Goal: Transaction & Acquisition: Purchase product/service

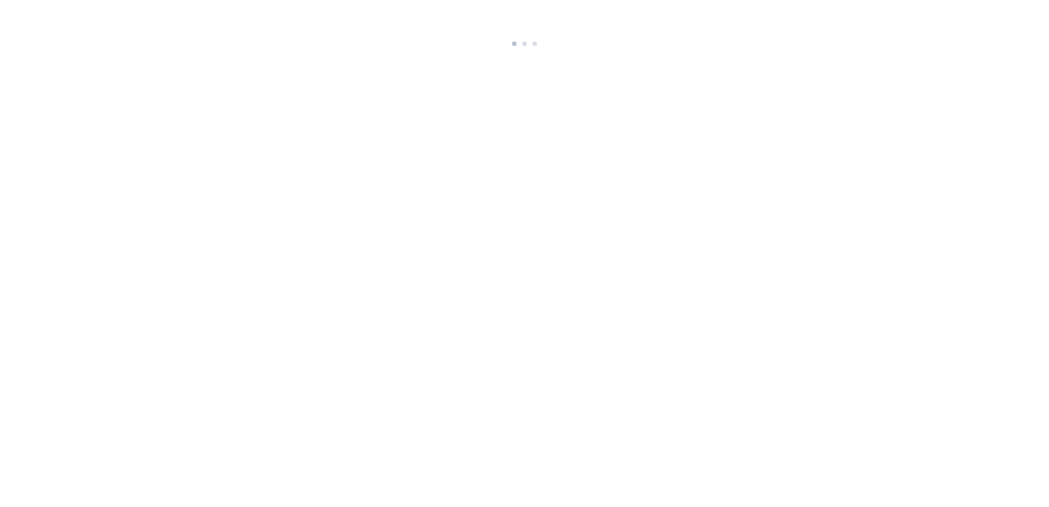
click at [965, 51] on html at bounding box center [524, 25] width 1049 height 51
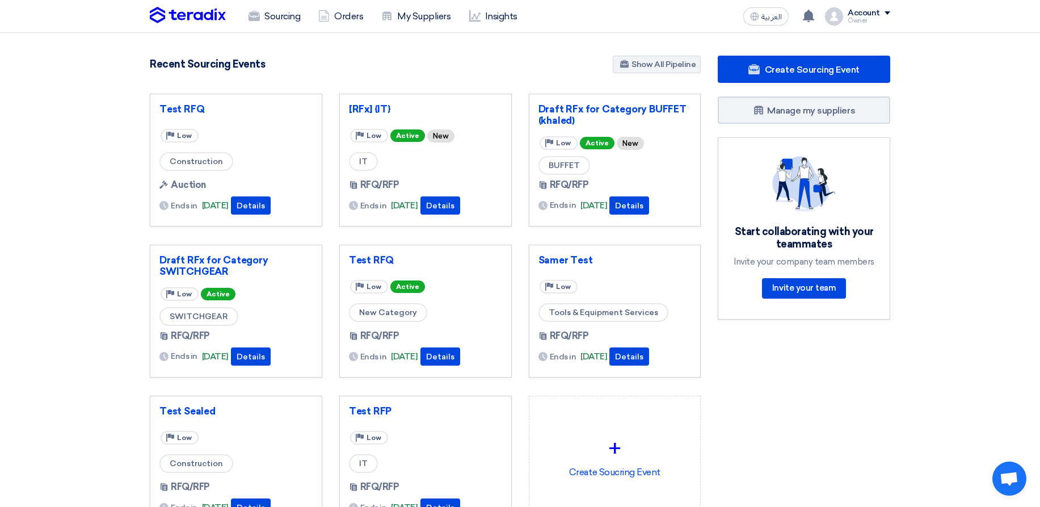
click at [249, 34] on section "464 RFx remaining 0 Auctions remaining Create Sourcing Event" at bounding box center [520, 319] width 1040 height 573
click at [265, 23] on link "Sourcing" at bounding box center [274, 16] width 70 height 25
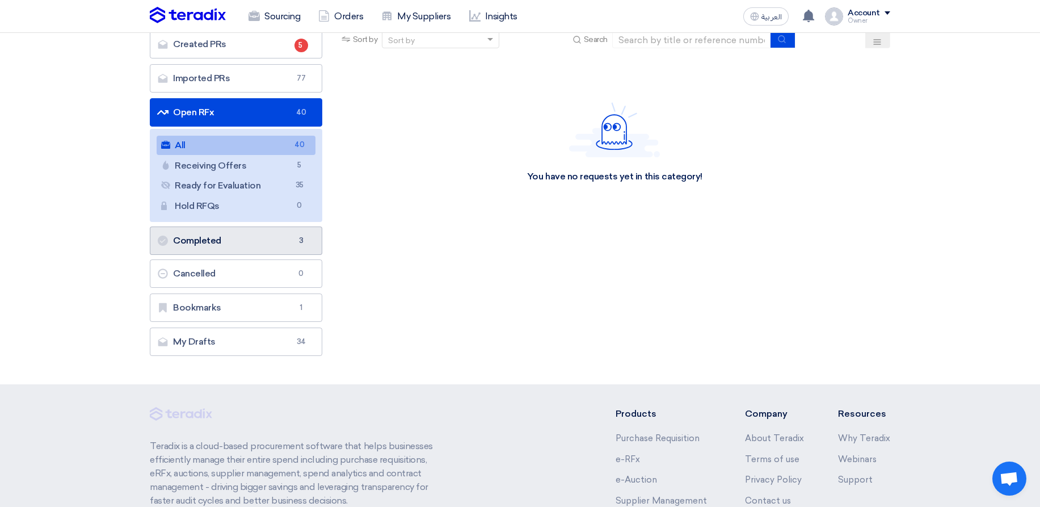
scroll to position [68, 0]
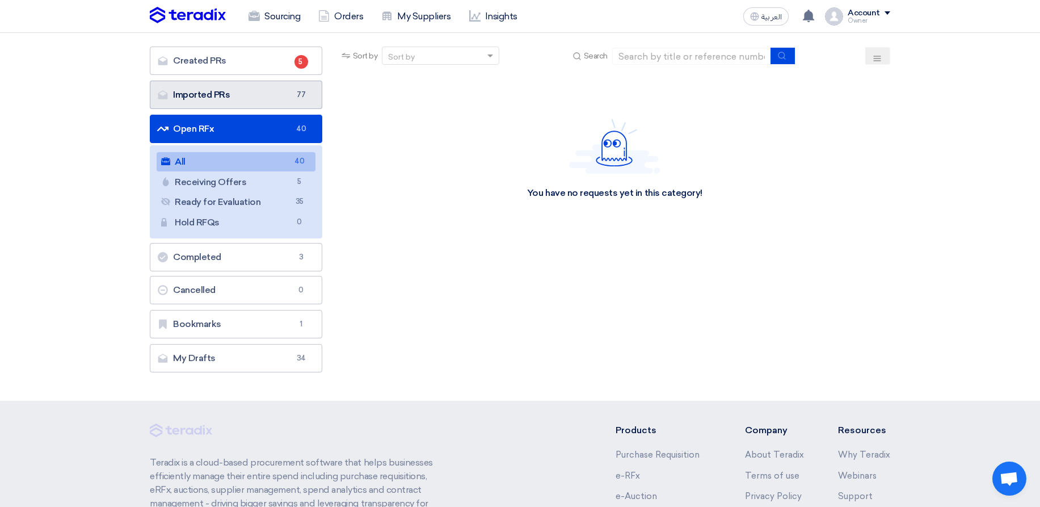
click at [288, 95] on link "Imported PRs Imported PRs 77" at bounding box center [236, 95] width 172 height 28
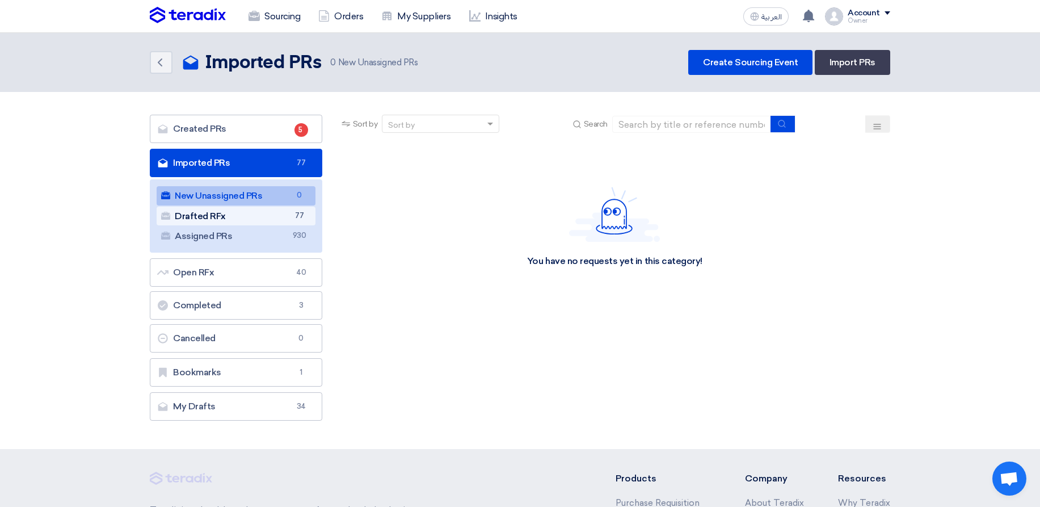
click at [303, 216] on span "77" at bounding box center [300, 216] width 14 height 12
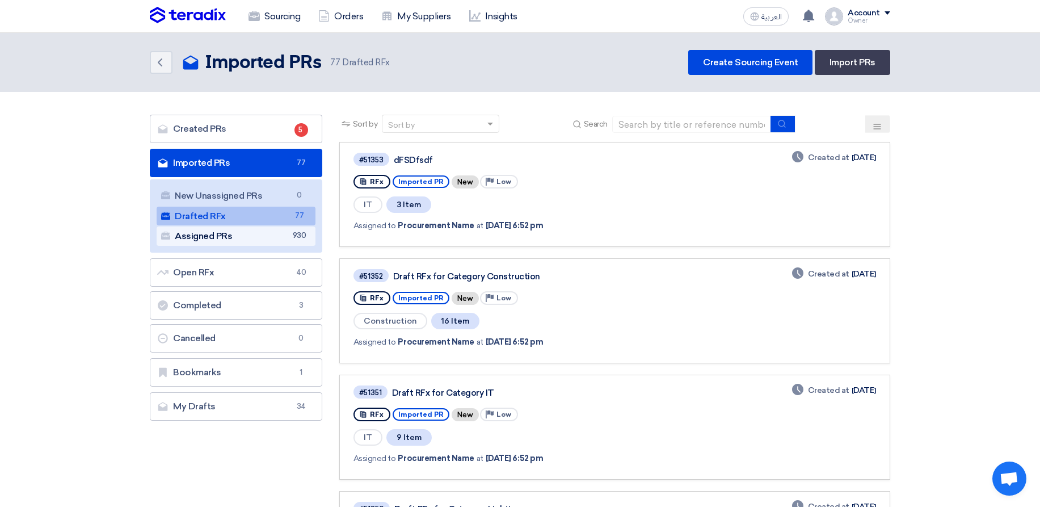
click at [272, 240] on link "Assigned PRs Assigned PRs 930" at bounding box center [236, 235] width 159 height 19
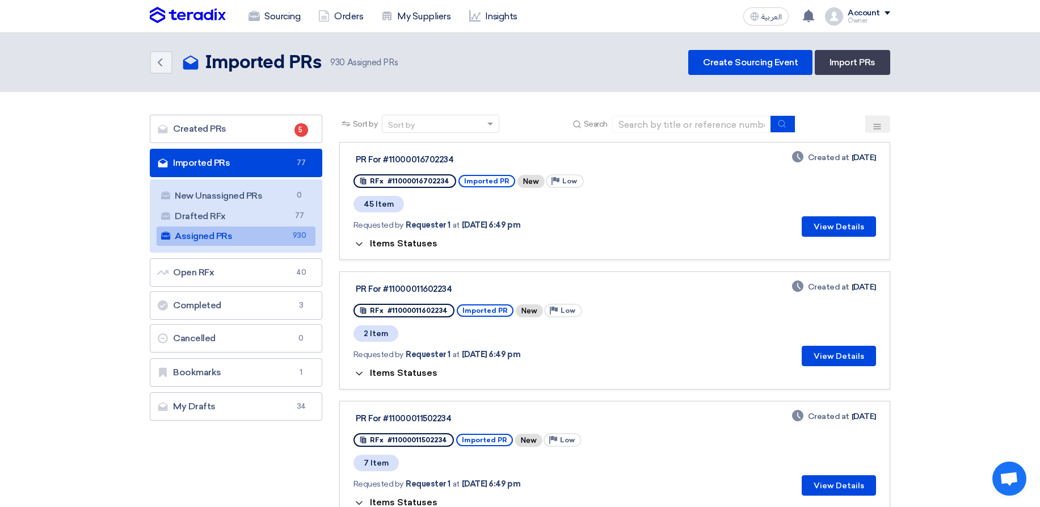
click at [416, 248] on span "Items Statuses" at bounding box center [404, 243] width 68 height 11
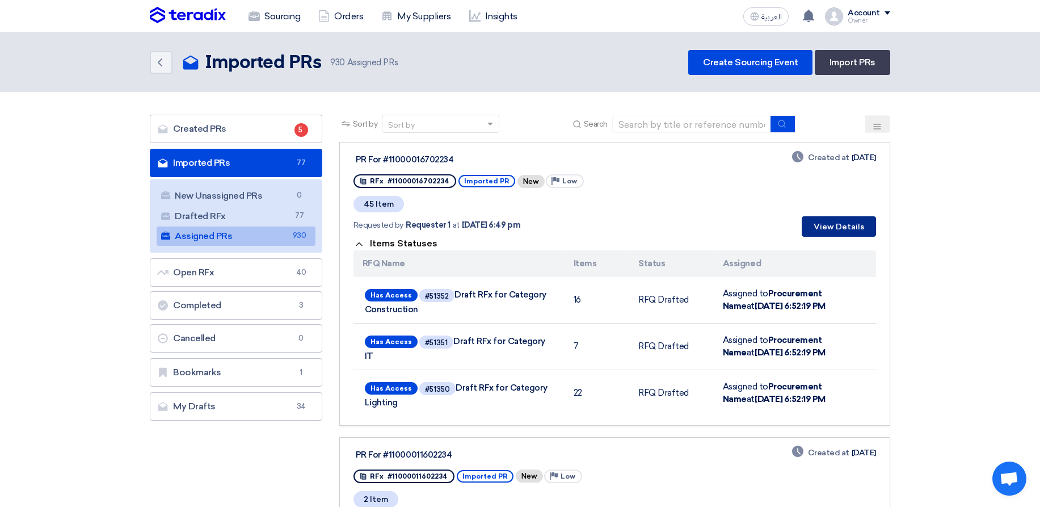
click at [835, 232] on button "View Details" at bounding box center [839, 226] width 74 height 20
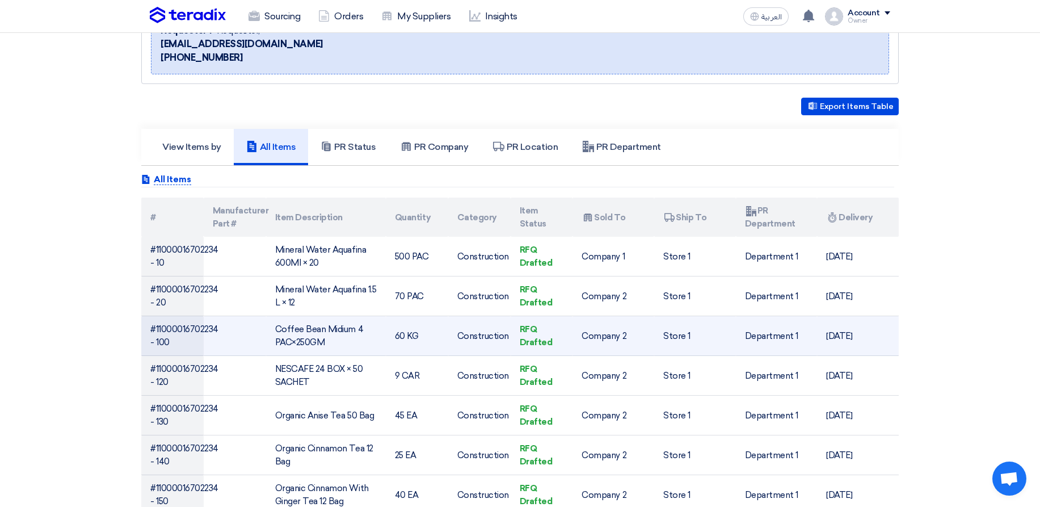
scroll to position [204, 0]
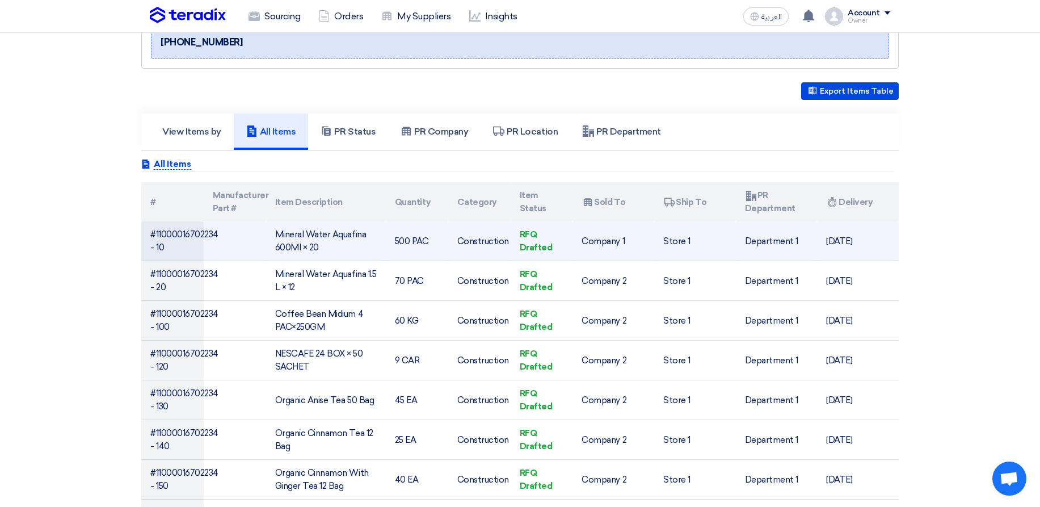
click at [199, 226] on td "#11000016702234 - 10" at bounding box center [172, 241] width 62 height 40
click at [204, 232] on td "#11000016702234 - 10" at bounding box center [172, 241] width 62 height 40
copy td "11000016702234"
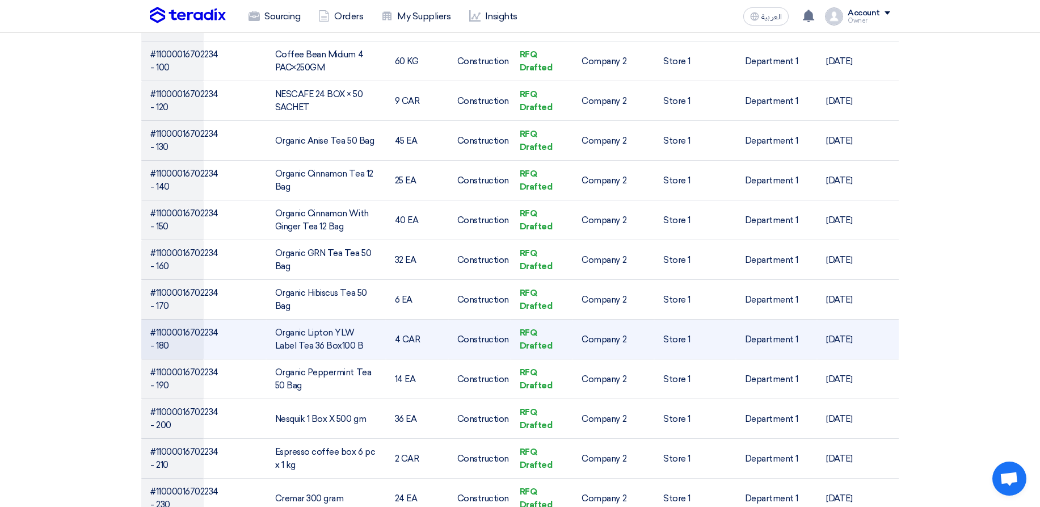
scroll to position [340, 0]
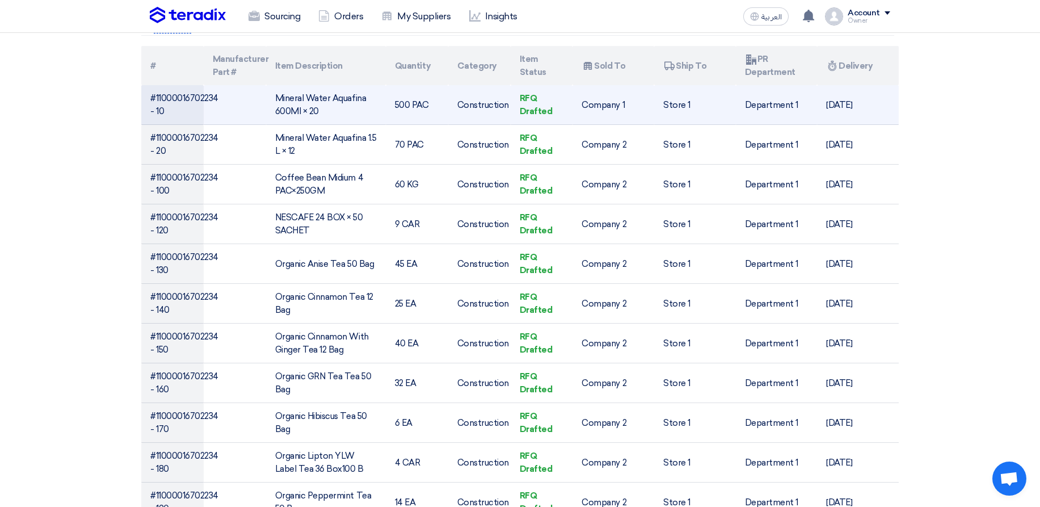
click at [286, 98] on td "Mineral Water Aquafina 600Ml × 20" at bounding box center [326, 105] width 120 height 40
drag, startPoint x: 286, startPoint y: 98, endPoint x: 363, endPoint y: 100, distance: 77.2
click at [363, 100] on td "Mineral Water Aquafina 600Ml × 20" at bounding box center [326, 105] width 120 height 40
click at [294, 99] on td "Mineral Water Aquafina 600Ml × 20" at bounding box center [326, 105] width 120 height 40
drag, startPoint x: 294, startPoint y: 99, endPoint x: 352, endPoint y: 98, distance: 57.9
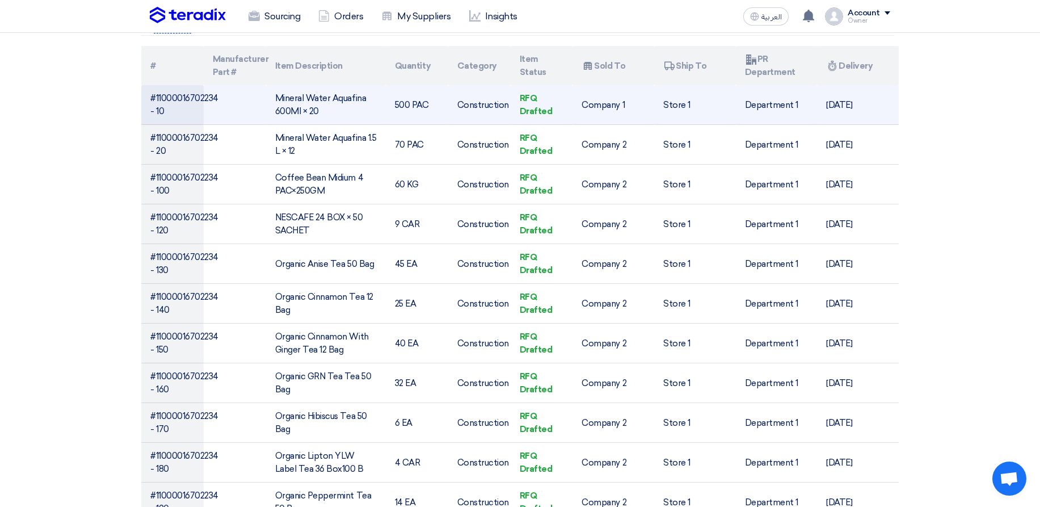
click at [352, 98] on td "Mineral Water Aquafina 600Ml × 20" at bounding box center [326, 105] width 120 height 40
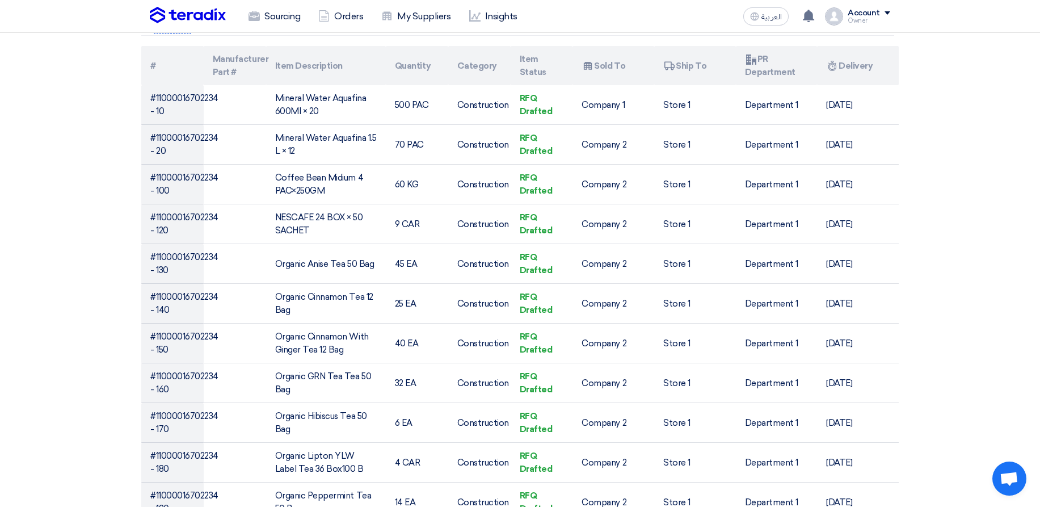
copy td "Mineral Water Aquafina"
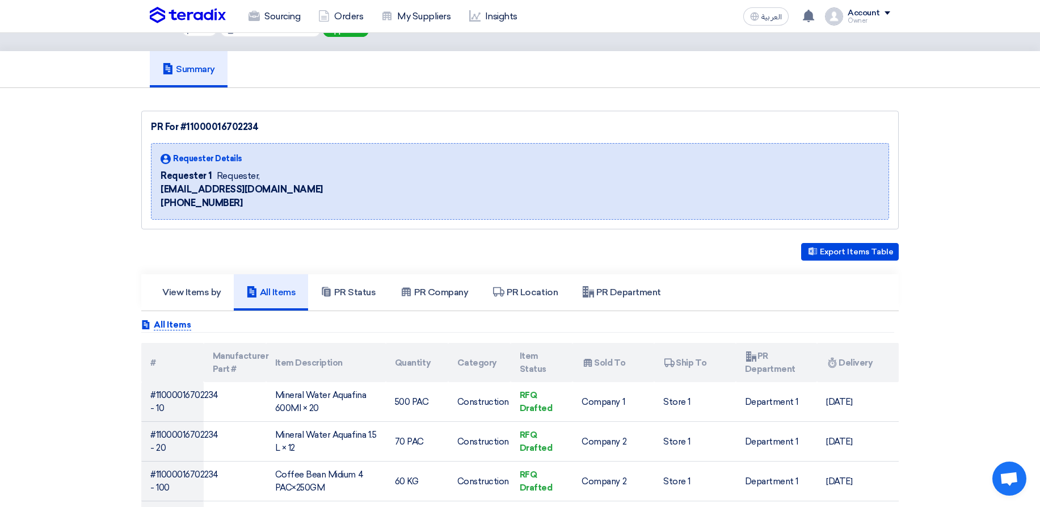
scroll to position [0, 0]
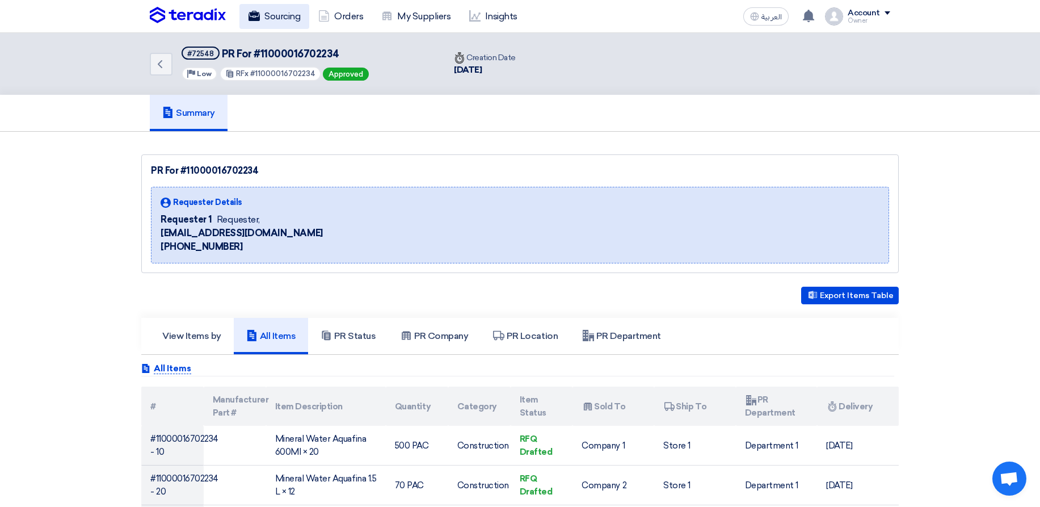
click at [282, 17] on link "Sourcing" at bounding box center [274, 16] width 70 height 25
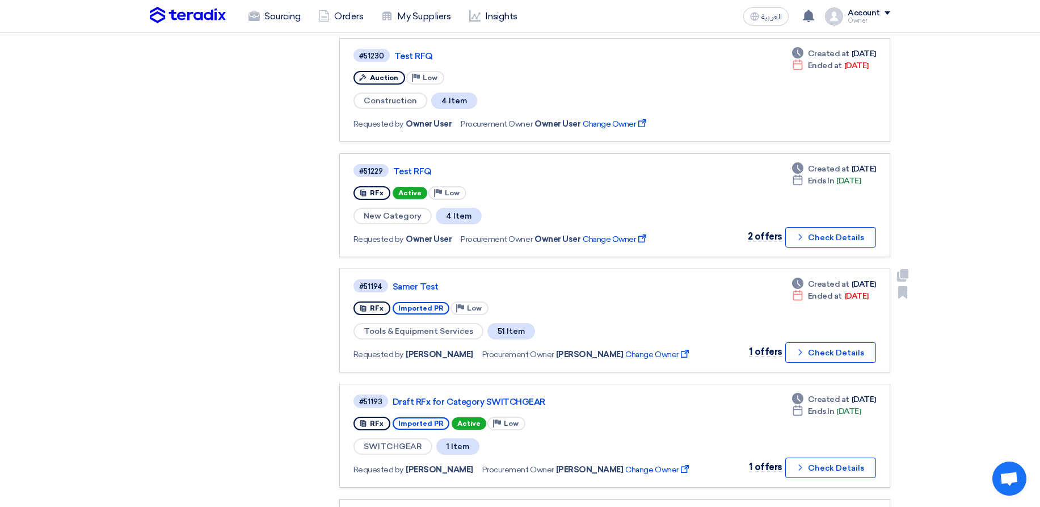
scroll to position [545, 0]
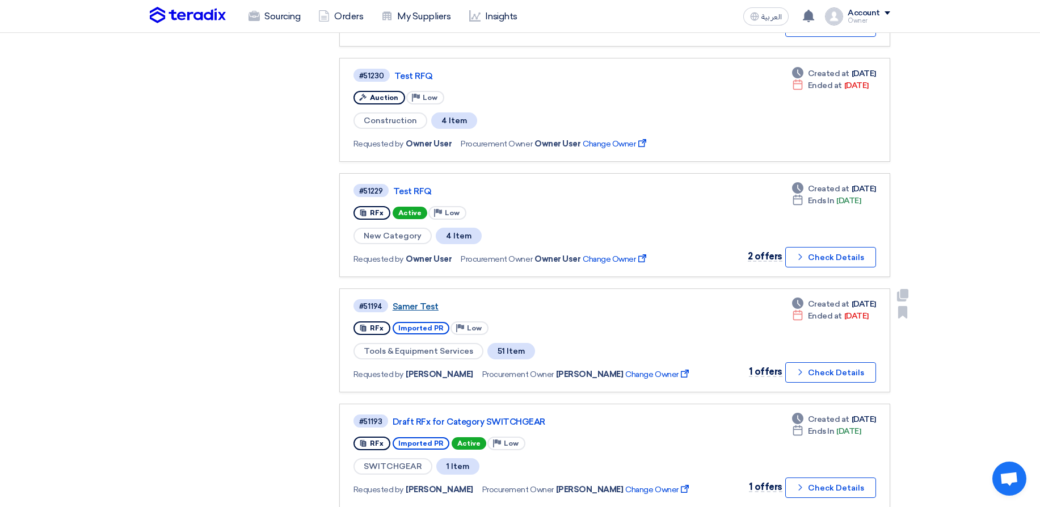
click at [415, 305] on link "Samer Test" at bounding box center [535, 306] width 284 height 10
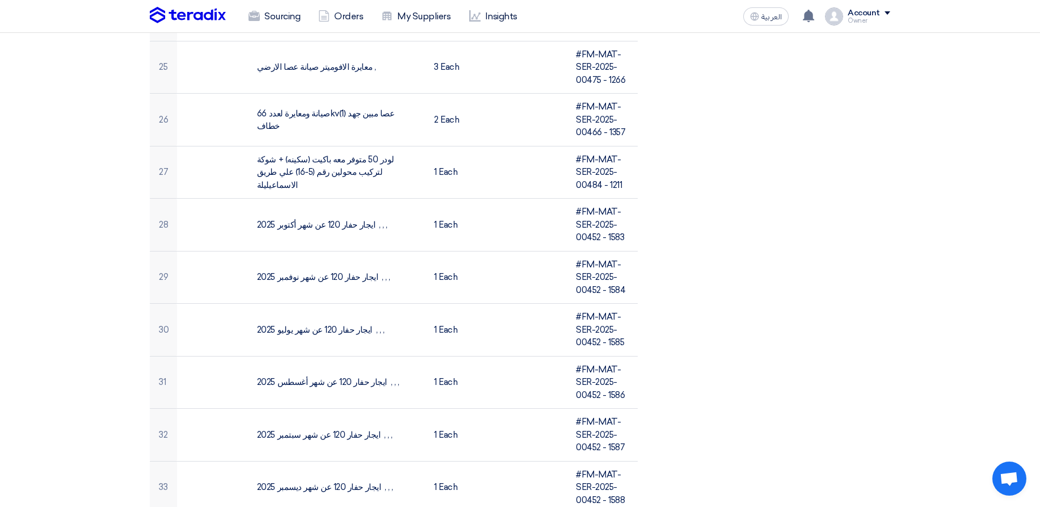
scroll to position [1566, 0]
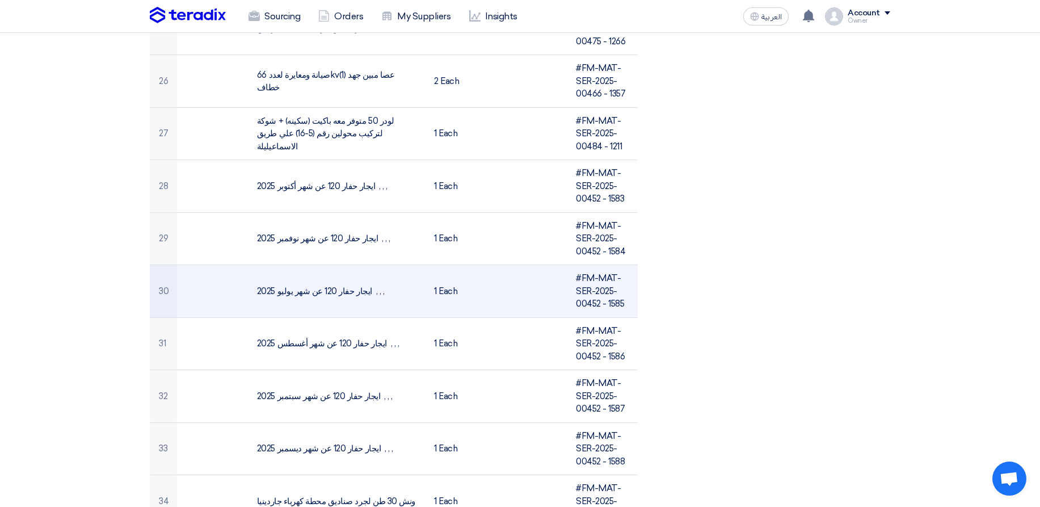
click at [263, 292] on td "ايجار حفار 120 عن شهر يوليو 2025 , , ," at bounding box center [336, 291] width 177 height 53
drag, startPoint x: 263, startPoint y: 292, endPoint x: 318, endPoint y: 285, distance: 54.9
click at [350, 285] on td "ايجار حفار 120 عن شهر يوليو 2025 , , ," at bounding box center [336, 291] width 177 height 53
click at [312, 285] on td "ايجار حفار 120 عن شهر يوليو 2025 , , ," at bounding box center [336, 291] width 177 height 53
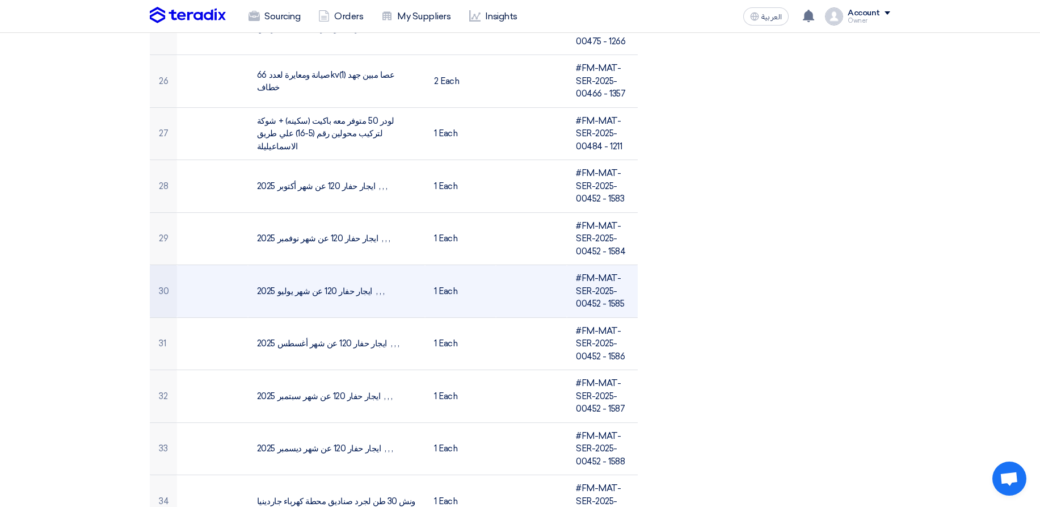
click at [342, 294] on td "ايجار حفار 120 عن شهر يوليو 2025 , , ," at bounding box center [336, 291] width 177 height 53
click at [369, 292] on td "ايجار حفار 120 عن شهر يوليو 2025 , , ," at bounding box center [336, 291] width 177 height 53
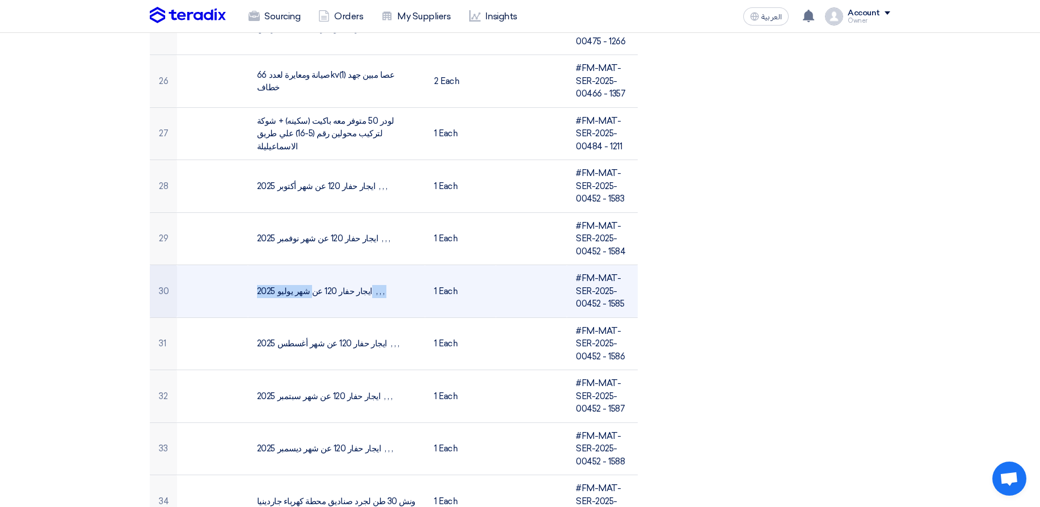
click at [370, 292] on td "ايجار حفار 120 عن شهر يوليو 2025 , , ," at bounding box center [336, 291] width 177 height 53
copy tr "ايجار حفار 120 عن شهر يوليو 2025 , , ,"
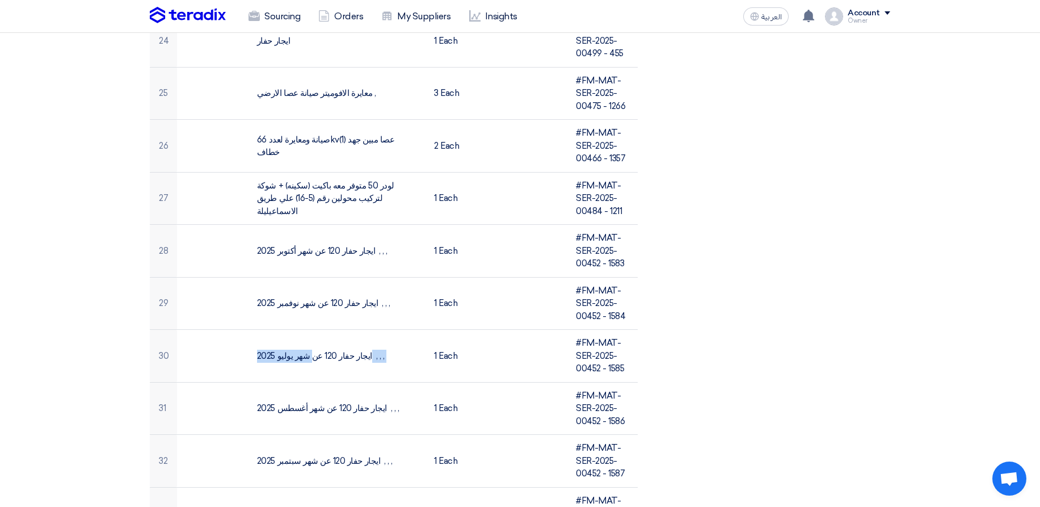
scroll to position [1498, 0]
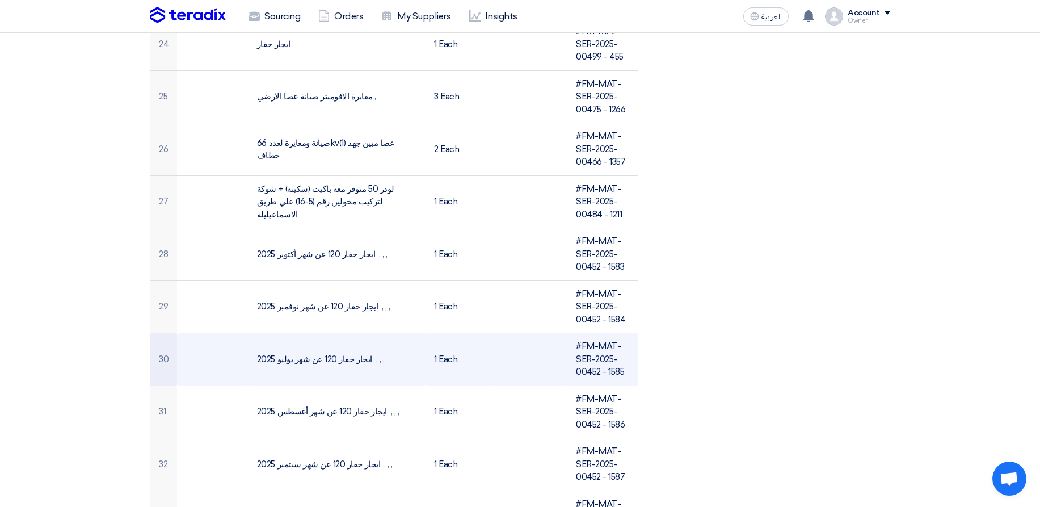
click at [583, 346] on td "#FM-MAT-SER-2025-00452 - 1585" at bounding box center [602, 359] width 71 height 53
drag, startPoint x: 583, startPoint y: 346, endPoint x: 590, endPoint y: 374, distance: 28.5
click at [590, 374] on td "#FM-MAT-SER-2025-00452 - 1585" at bounding box center [602, 359] width 71 height 53
copy td "FM-MAT-SER-2025-00452"
click at [296, 352] on td "ايجار حفار 120 عن شهر يوليو 2025 , , ," at bounding box center [336, 359] width 177 height 53
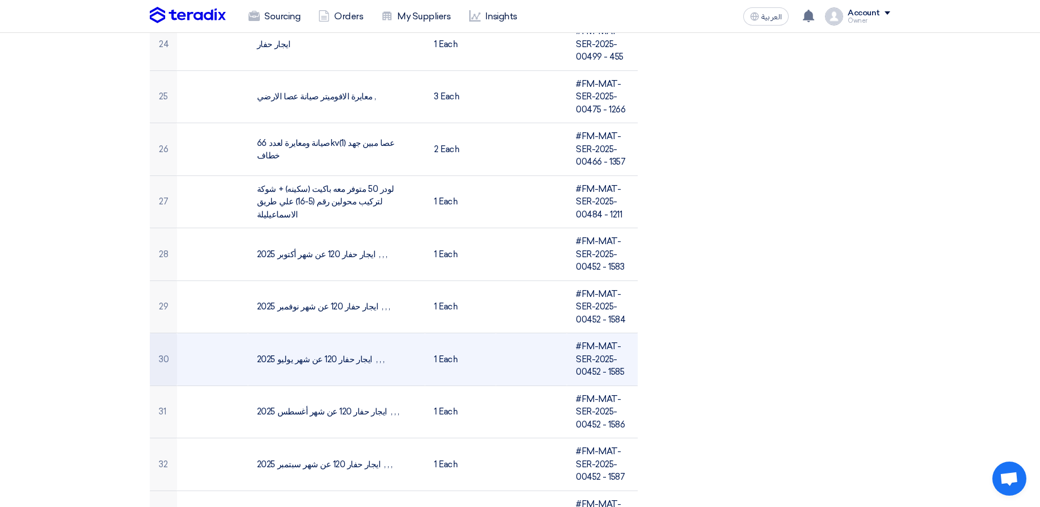
click at [296, 352] on td "ايجار حفار 120 عن شهر يوليو 2025 , , ," at bounding box center [336, 359] width 177 height 53
copy tr "ايجار حفار 120 عن شهر يوليو 2025 , , ,"
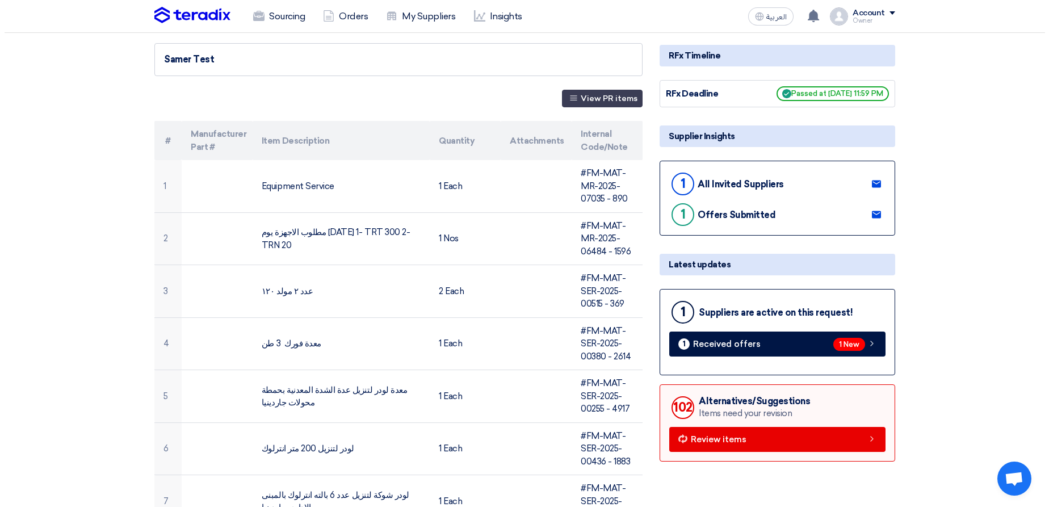
scroll to position [0, 0]
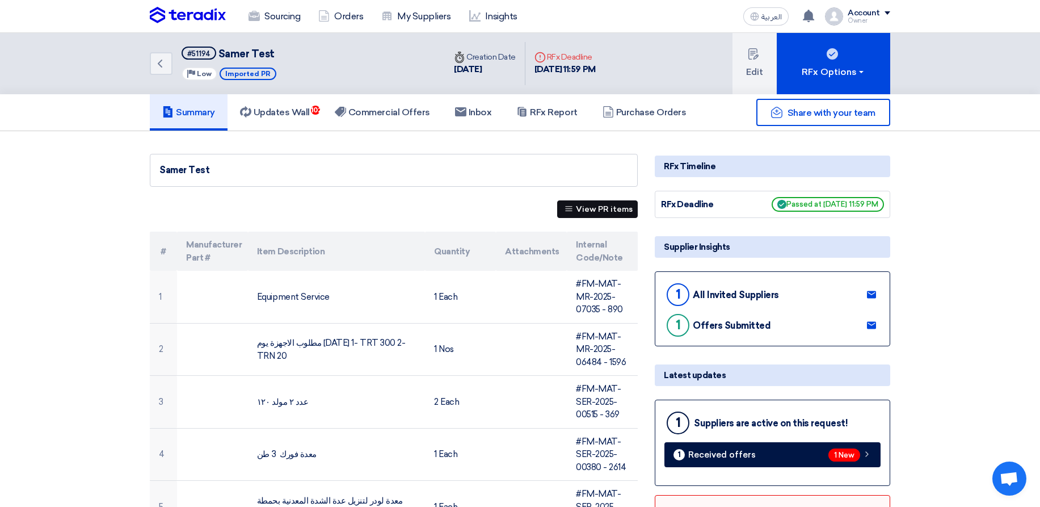
click at [607, 213] on button "View PR items" at bounding box center [597, 209] width 81 height 18
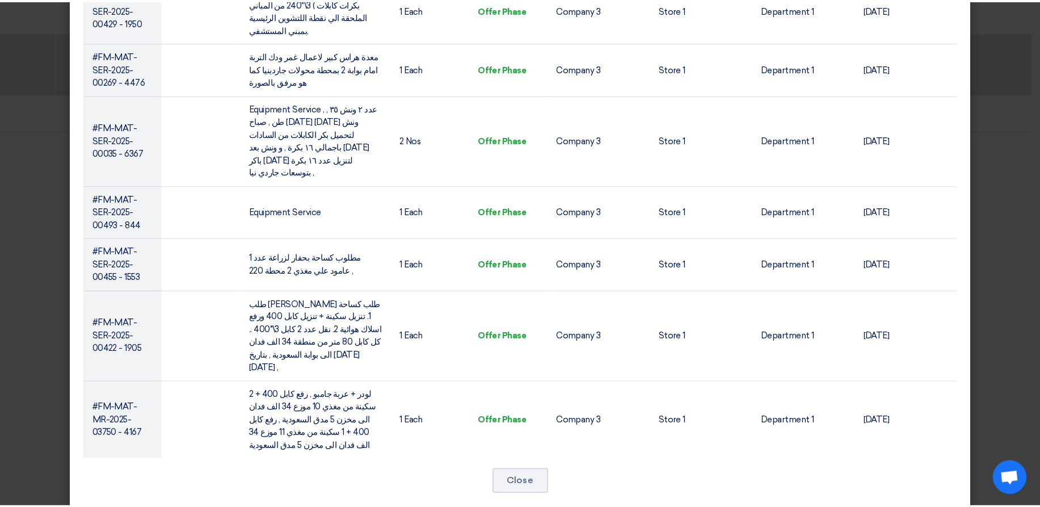
scroll to position [2562, 0]
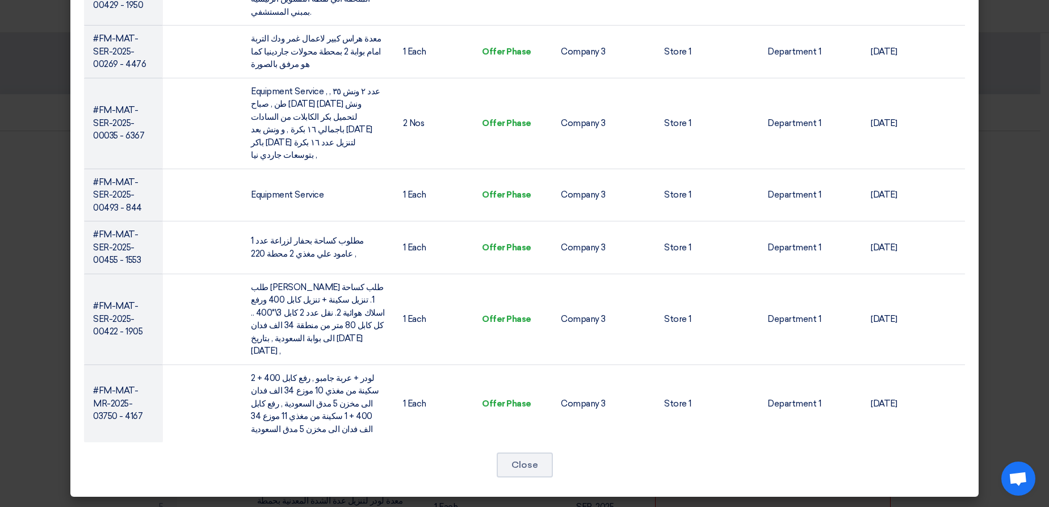
click at [1016, 192] on modal-container "View Items by All Items PR Company PR Location PR Department Attachments All It…" at bounding box center [524, 253] width 1049 height 507
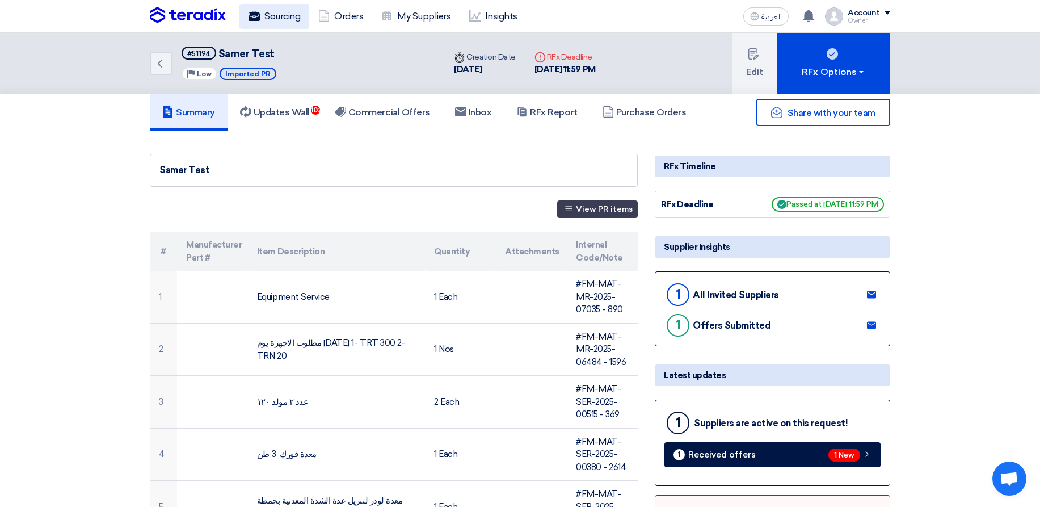
click at [284, 20] on link "Sourcing" at bounding box center [274, 16] width 70 height 25
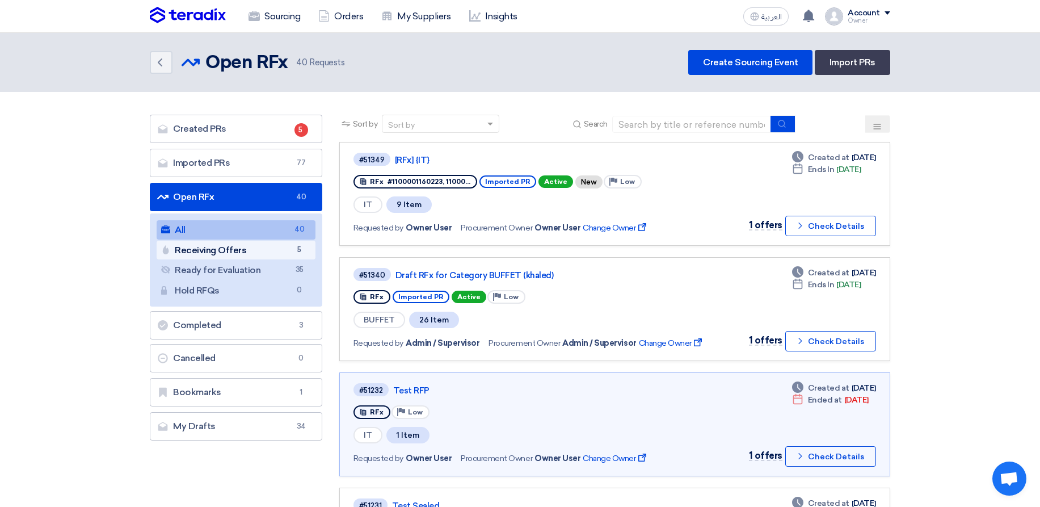
click at [275, 246] on link "Receiving Offers Receiving Offers 5" at bounding box center [236, 250] width 159 height 19
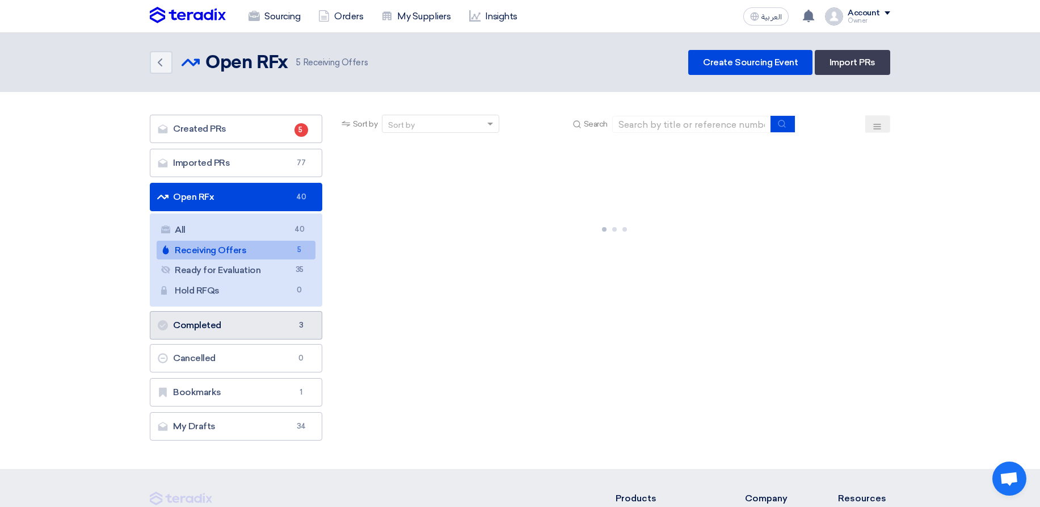
click at [261, 326] on link "Completed Completed 3" at bounding box center [236, 325] width 172 height 28
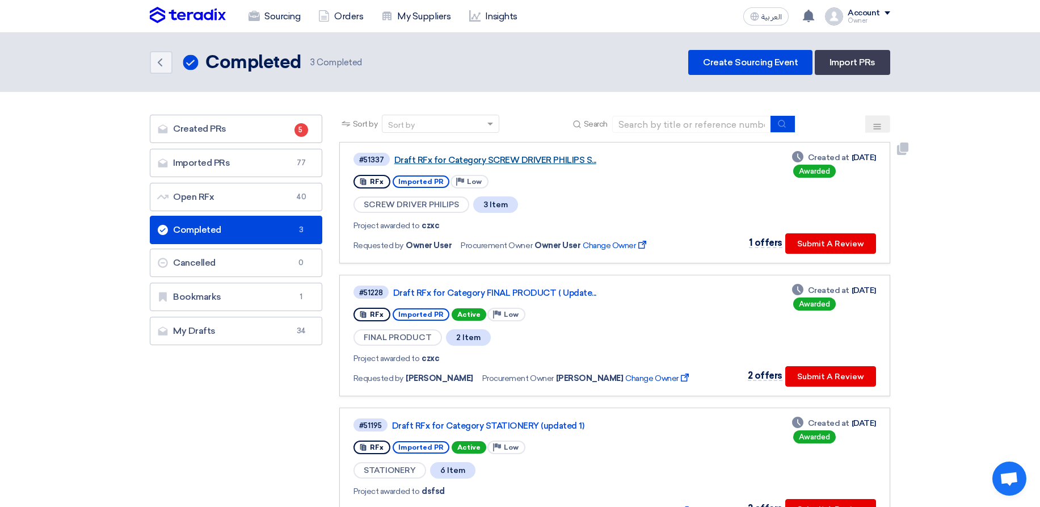
click at [443, 157] on link "Draft RFx for Category SCREW DRIVER PHILIPS S..." at bounding box center [536, 160] width 284 height 10
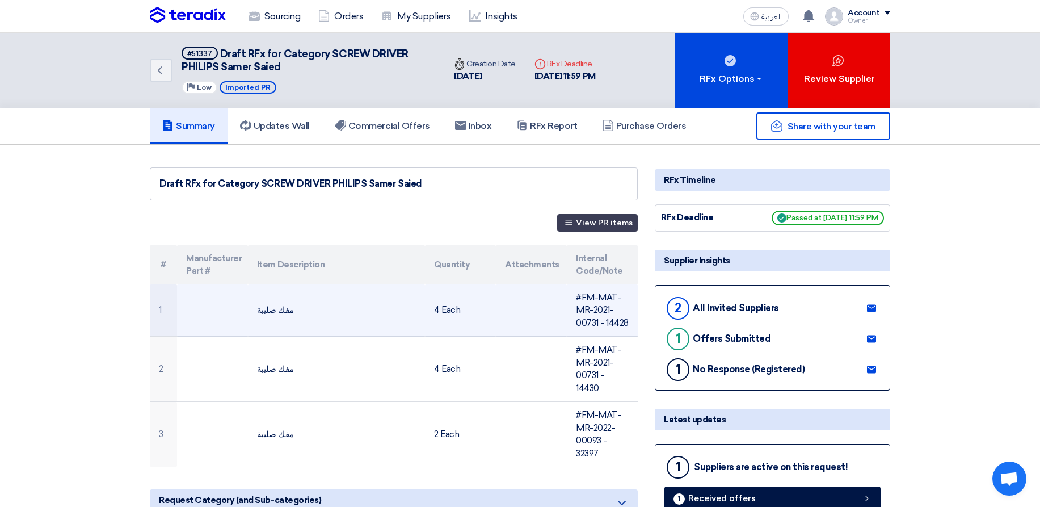
click at [279, 312] on td "مفك صليبة" at bounding box center [336, 310] width 177 height 52
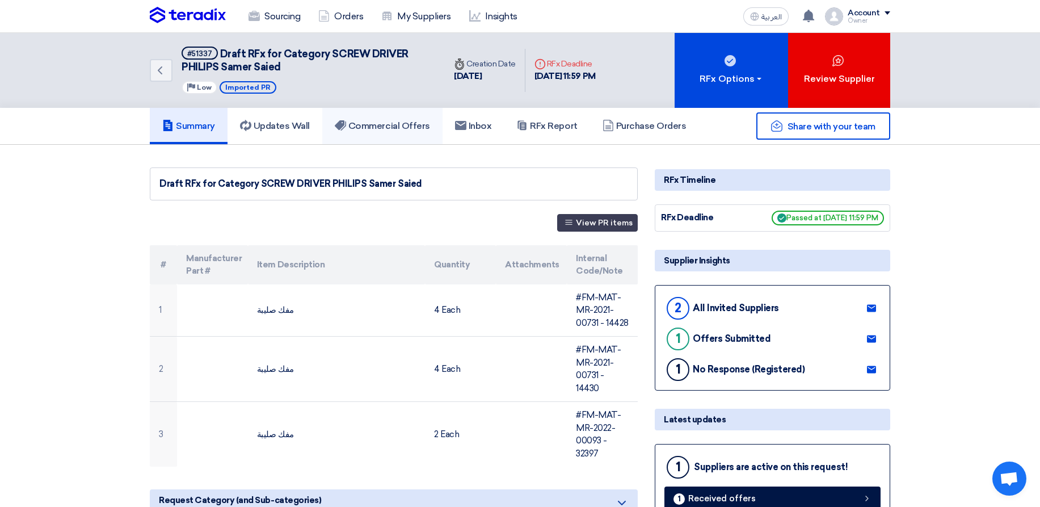
copy tr "مفك صليبة"
click at [382, 127] on h5 "Commercial Offers" at bounding box center [382, 125] width 95 height 11
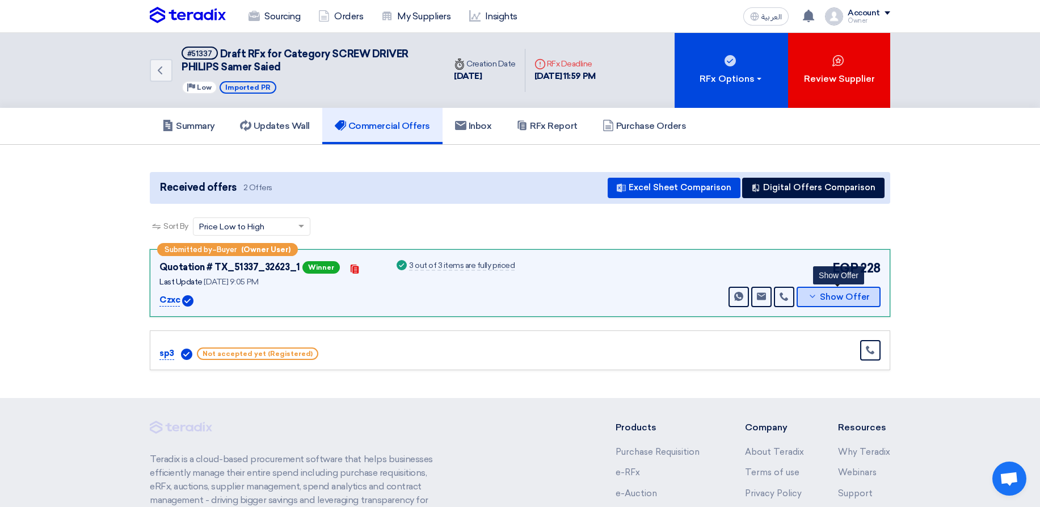
click at [842, 294] on span "Show Offer" at bounding box center [845, 297] width 50 height 9
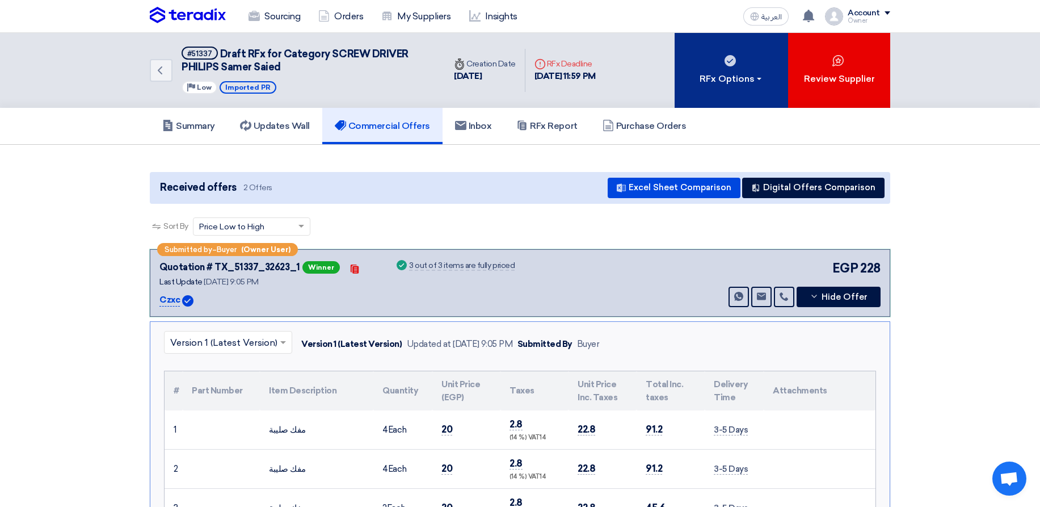
click at [750, 83] on div "RFx Options" at bounding box center [732, 79] width 64 height 14
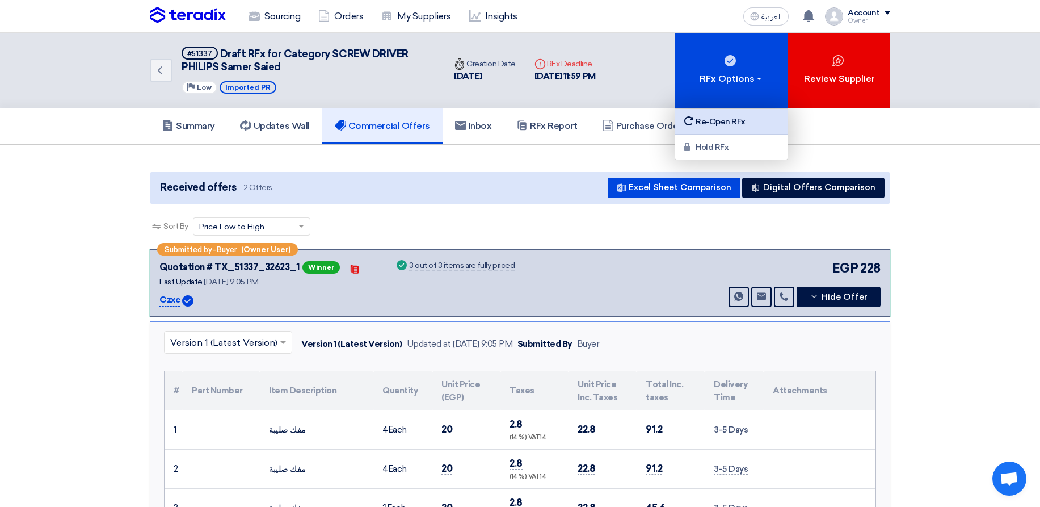
click at [731, 127] on div "Re-Open RFx" at bounding box center [731, 122] width 99 height 14
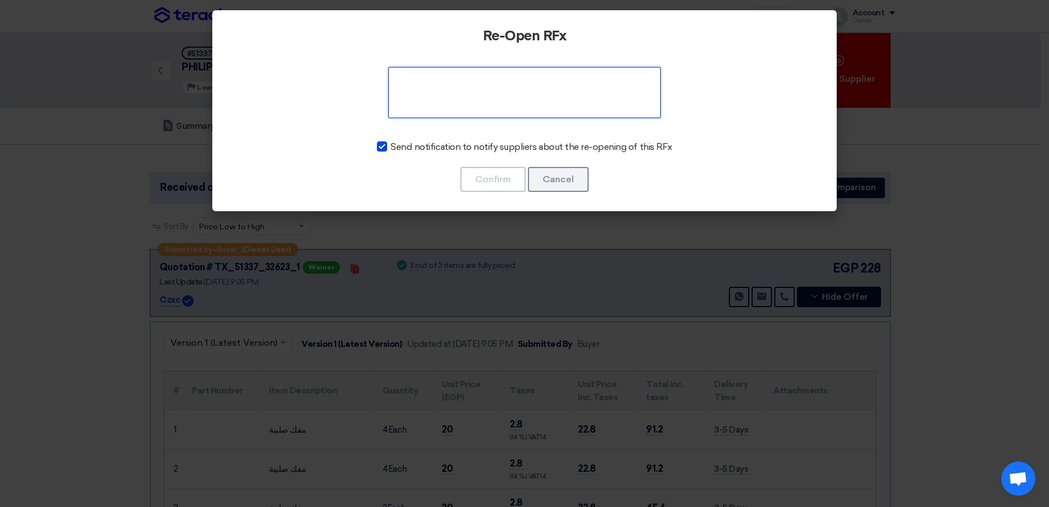
click at [502, 103] on textarea at bounding box center [524, 92] width 272 height 51
type textarea "www"
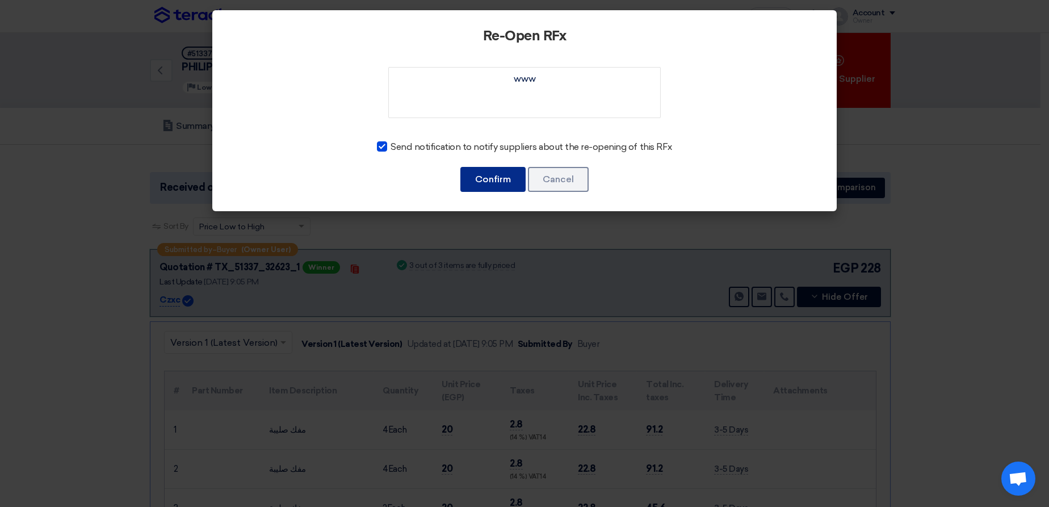
click at [478, 173] on button "Confirm" at bounding box center [492, 179] width 65 height 25
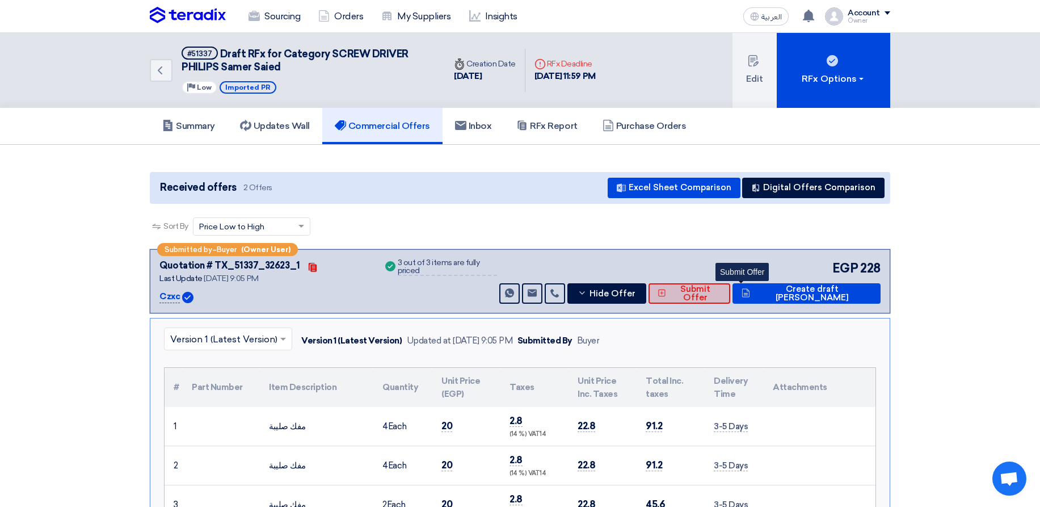
click at [721, 294] on span "Submit Offer" at bounding box center [695, 293] width 52 height 17
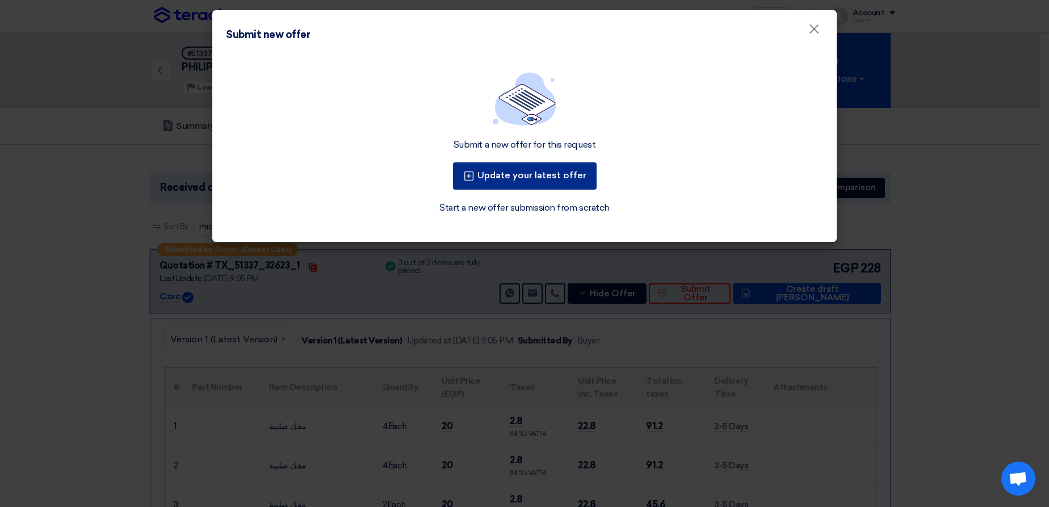
click at [510, 174] on button "Update your latest offer" at bounding box center [525, 175] width 144 height 27
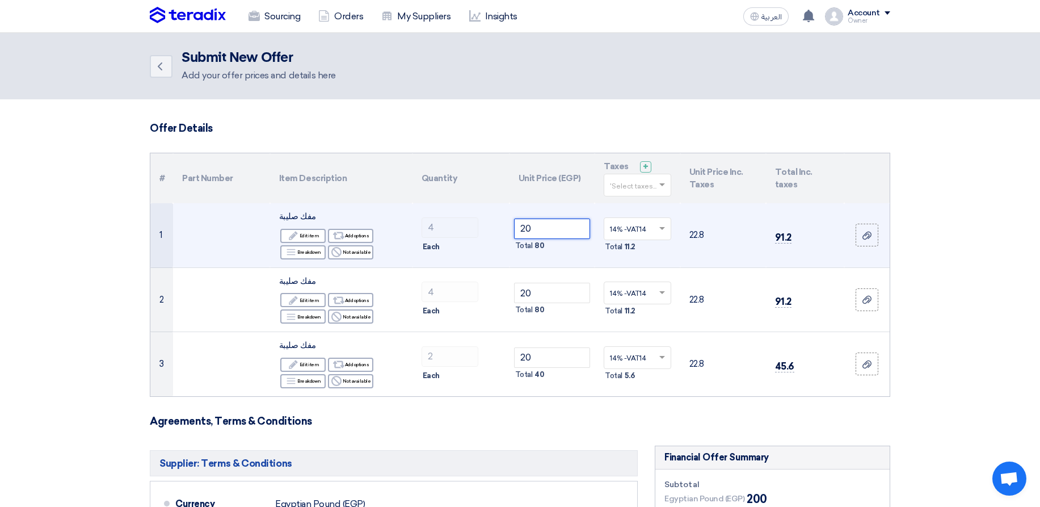
click at [541, 230] on input "20" at bounding box center [552, 228] width 77 height 20
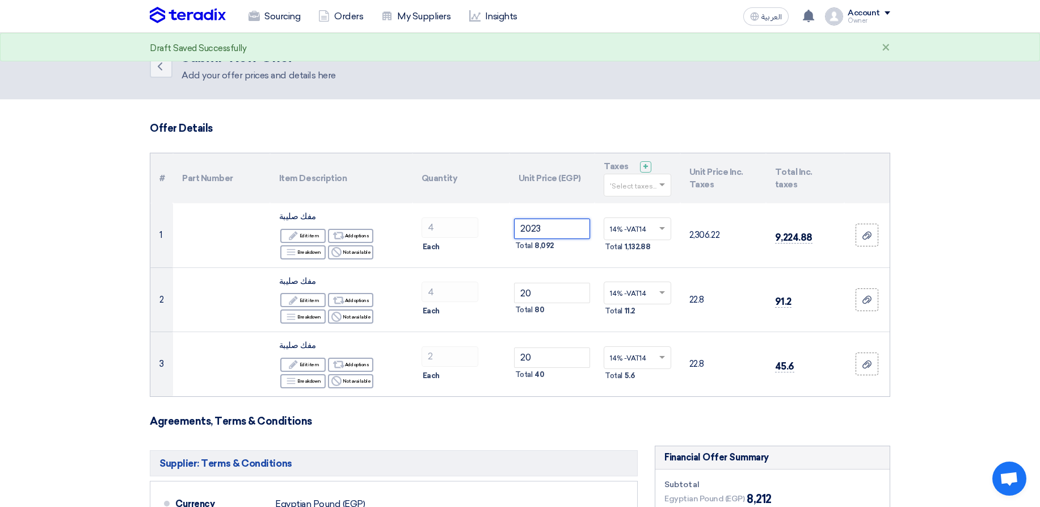
type input "20"
click at [155, 69] on icon "Back" at bounding box center [160, 67] width 14 height 14
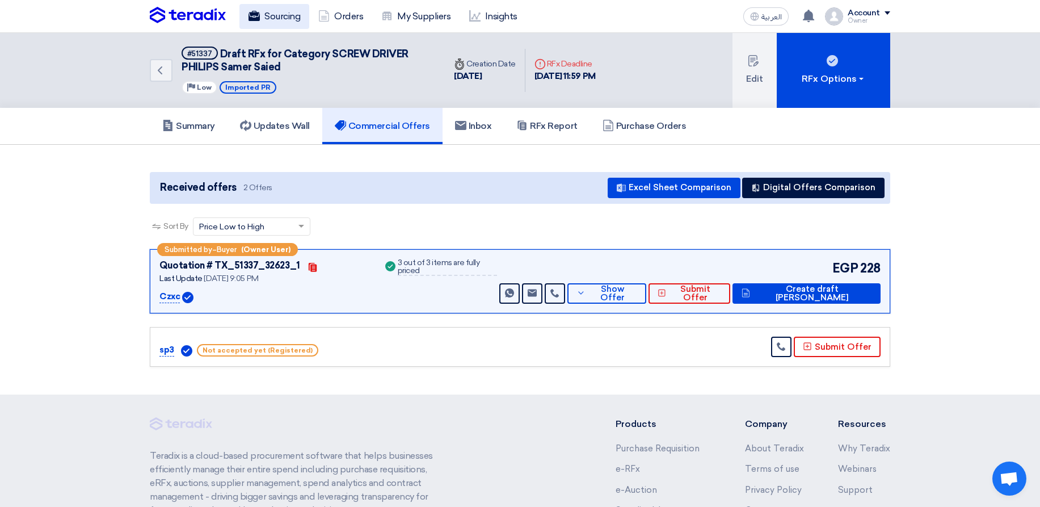
click at [258, 20] on icon at bounding box center [254, 15] width 11 height 11
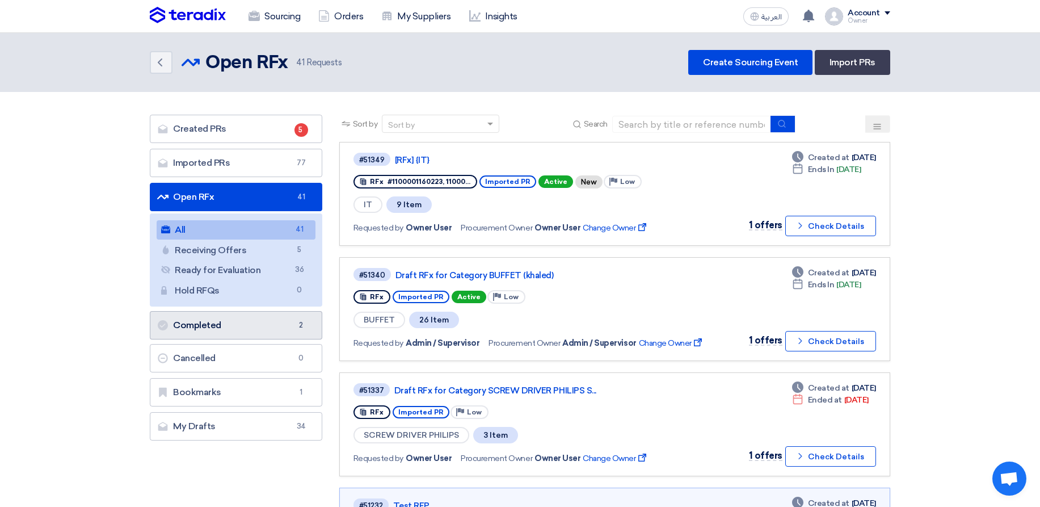
click at [245, 327] on link "Completed Completed 2" at bounding box center [236, 325] width 172 height 28
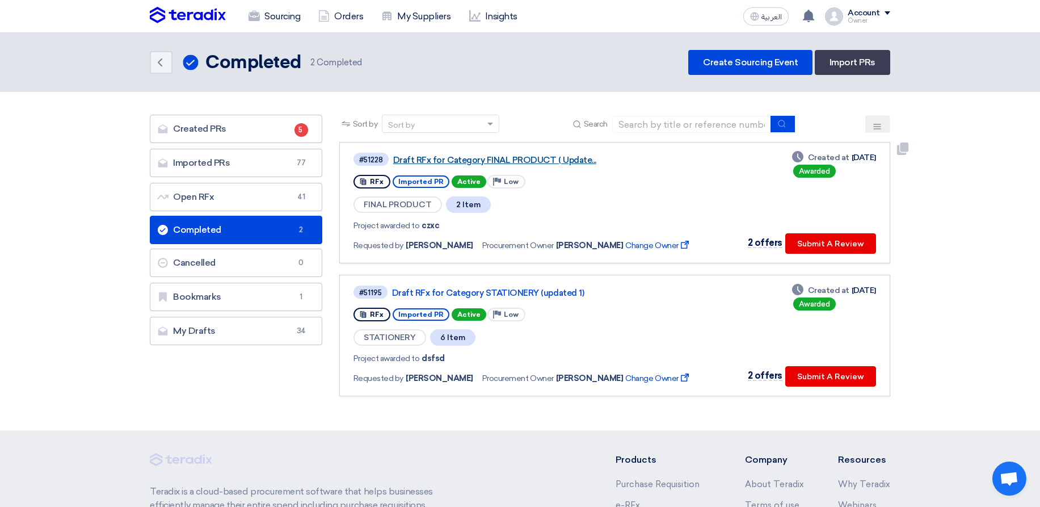
click at [515, 161] on link "Draft RFx for Category FINAL PRODUCT ( Update..." at bounding box center [535, 160] width 284 height 10
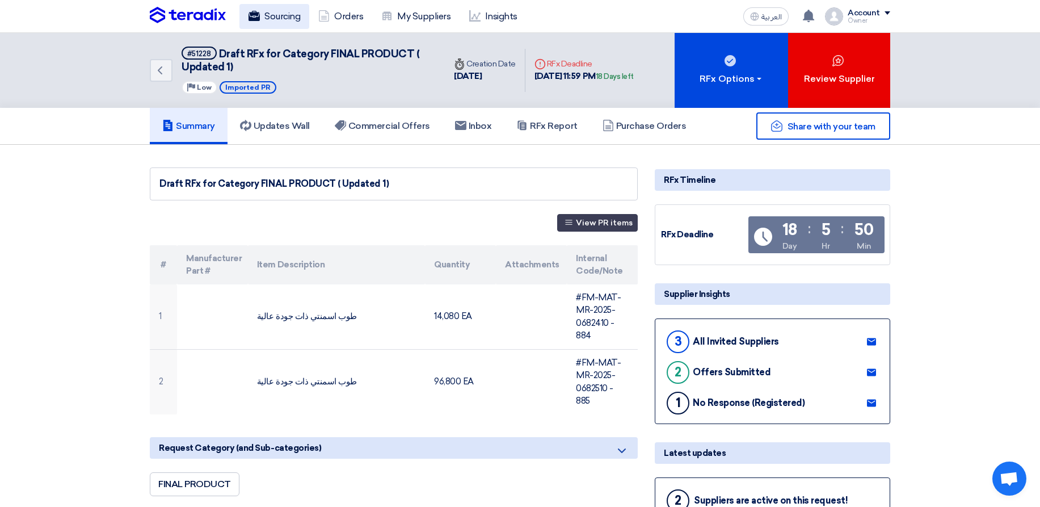
click at [272, 13] on link "Sourcing" at bounding box center [274, 16] width 70 height 25
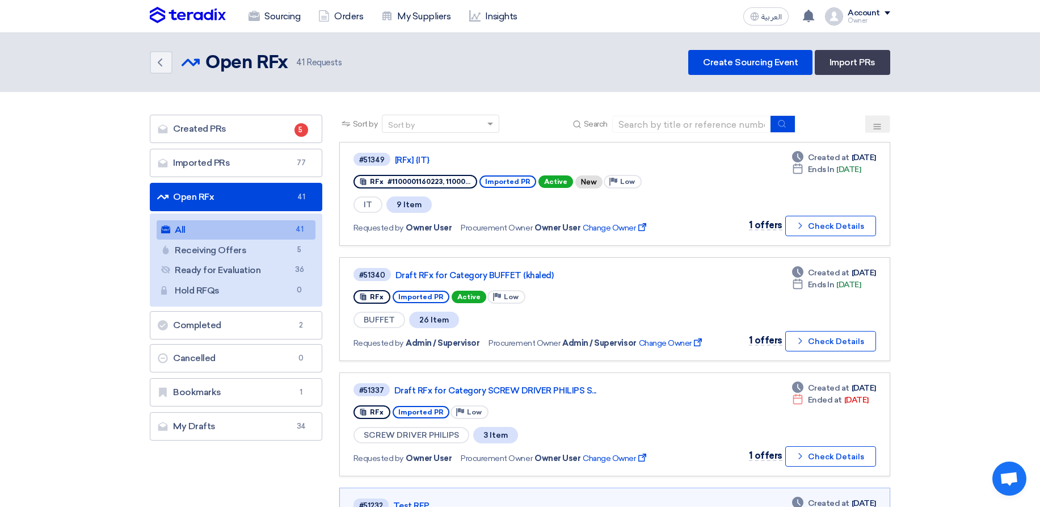
click at [259, 342] on ul "Open RFx Open RFx 41 All All 41 Receiving Offers Receiving Offers 5 Ready for E…" at bounding box center [236, 278] width 172 height 190
click at [262, 328] on link "Completed Completed 2" at bounding box center [236, 325] width 172 height 28
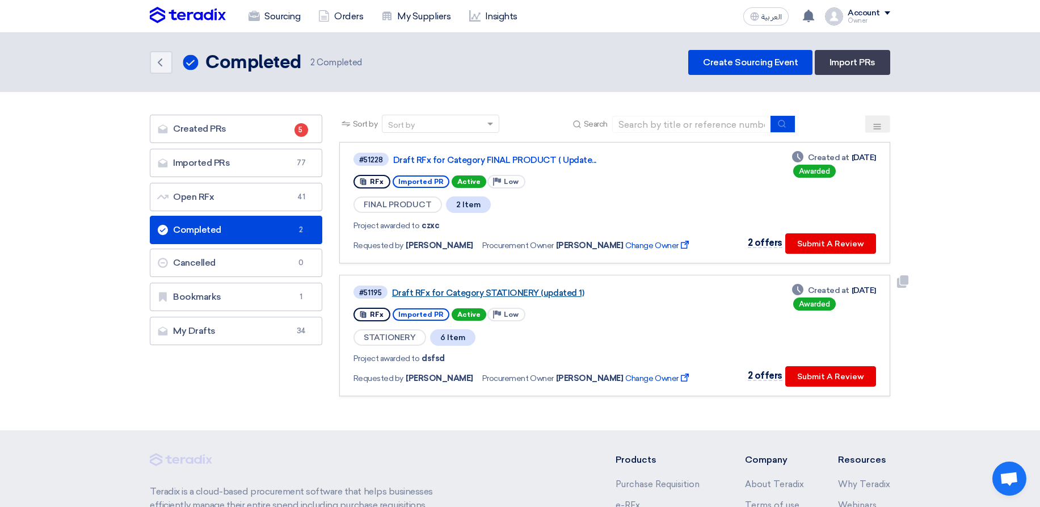
click at [489, 296] on link "Draft RFx for Category STATIONERY (updated 1)" at bounding box center [534, 293] width 284 height 10
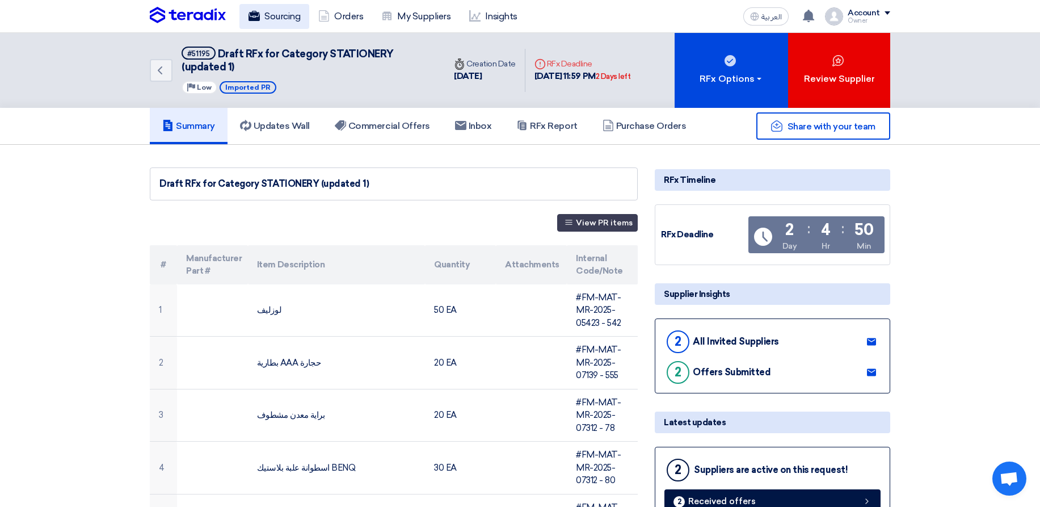
click at [273, 10] on link "Sourcing" at bounding box center [274, 16] width 70 height 25
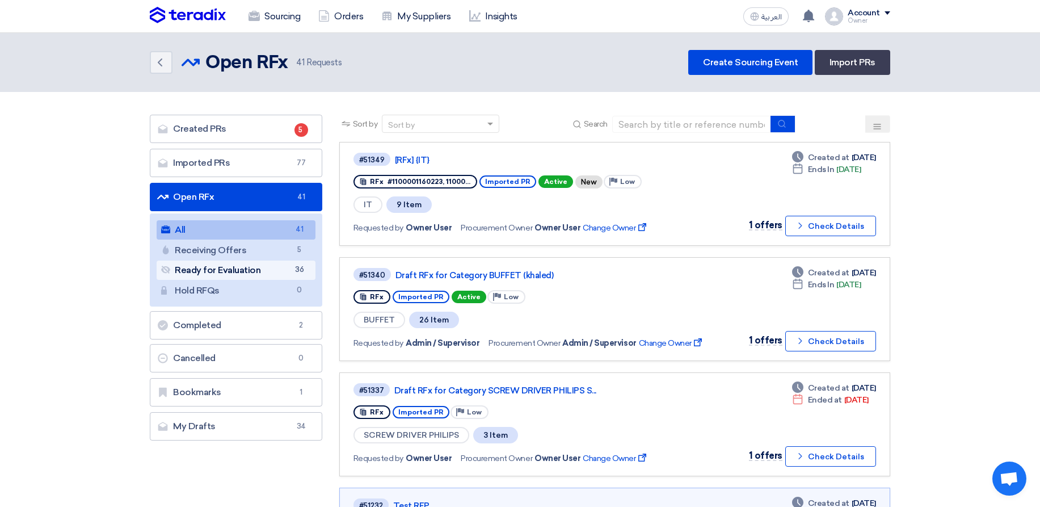
click at [288, 270] on link "Ready for Evaluation Ready for Evaluation 36" at bounding box center [236, 269] width 159 height 19
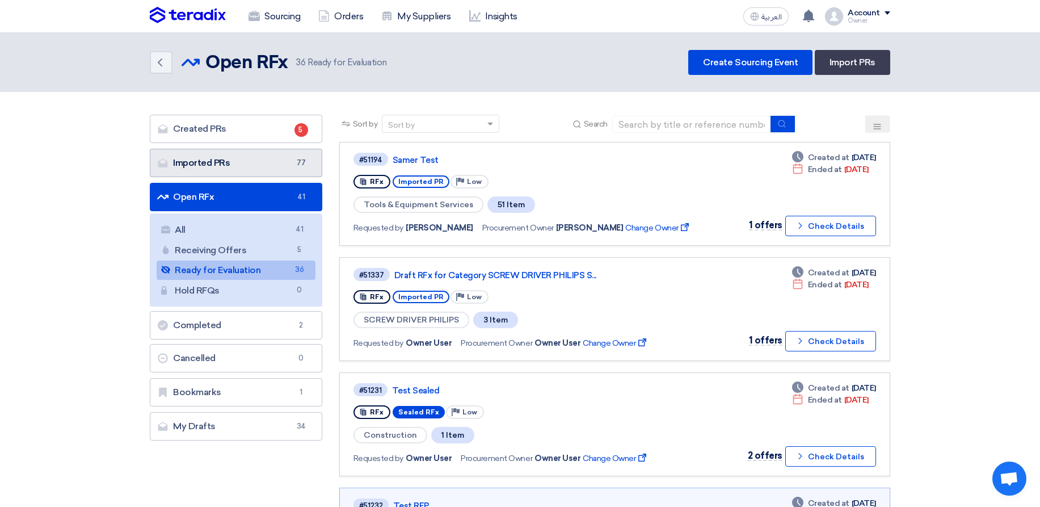
click at [280, 165] on link "Imported PRs Imported PRs 77" at bounding box center [236, 163] width 172 height 28
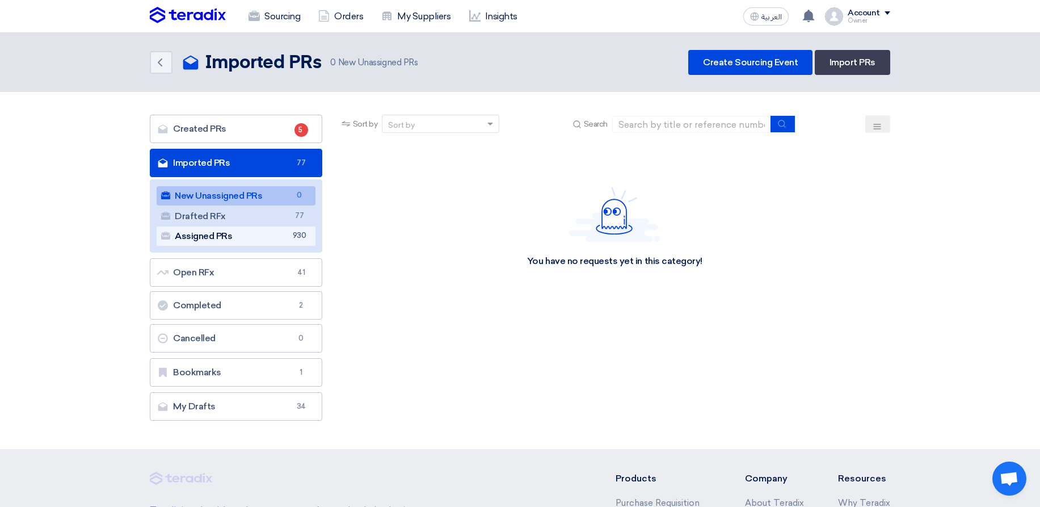
click at [275, 237] on link "Assigned PRs Assigned PRs 930" at bounding box center [236, 235] width 159 height 19
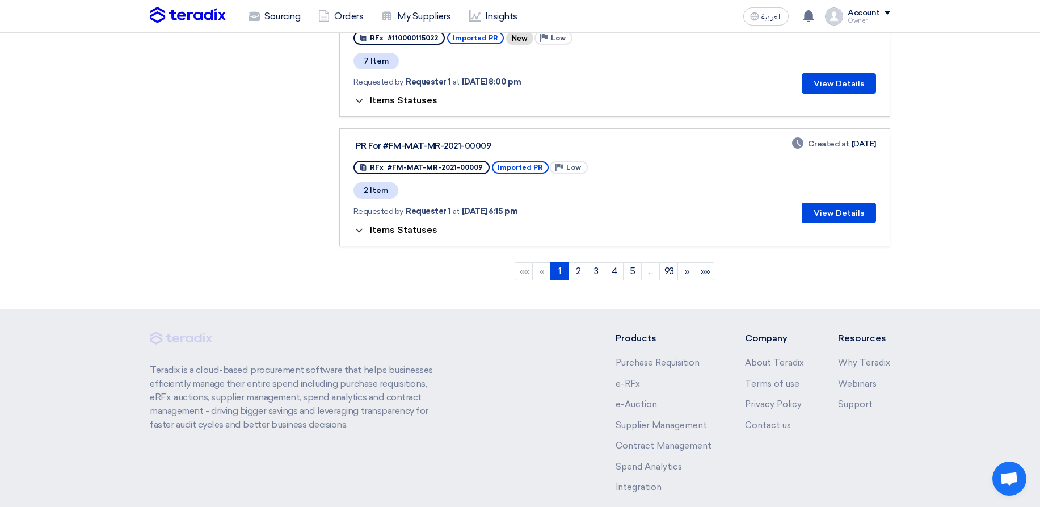
scroll to position [1237, 0]
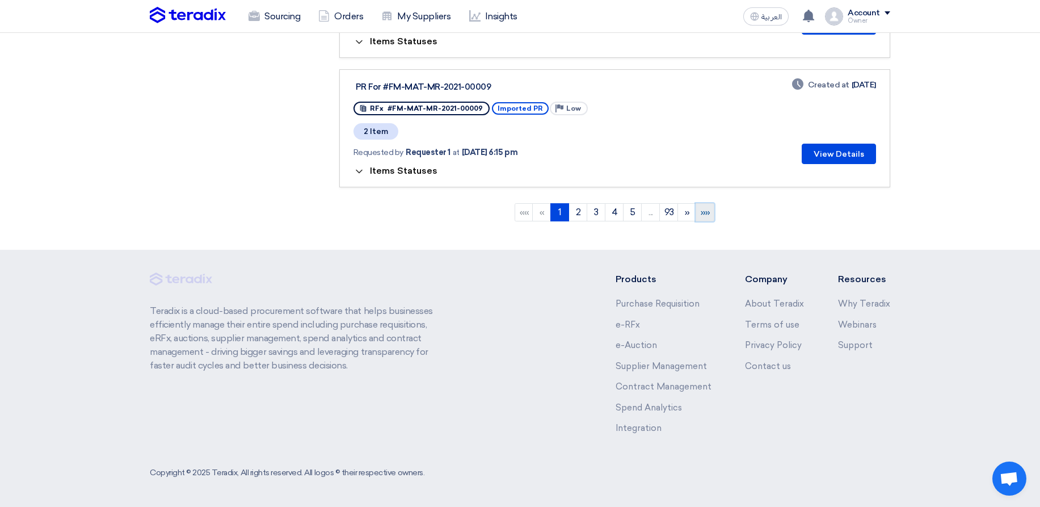
click at [708, 210] on span "»»" at bounding box center [706, 212] width 10 height 11
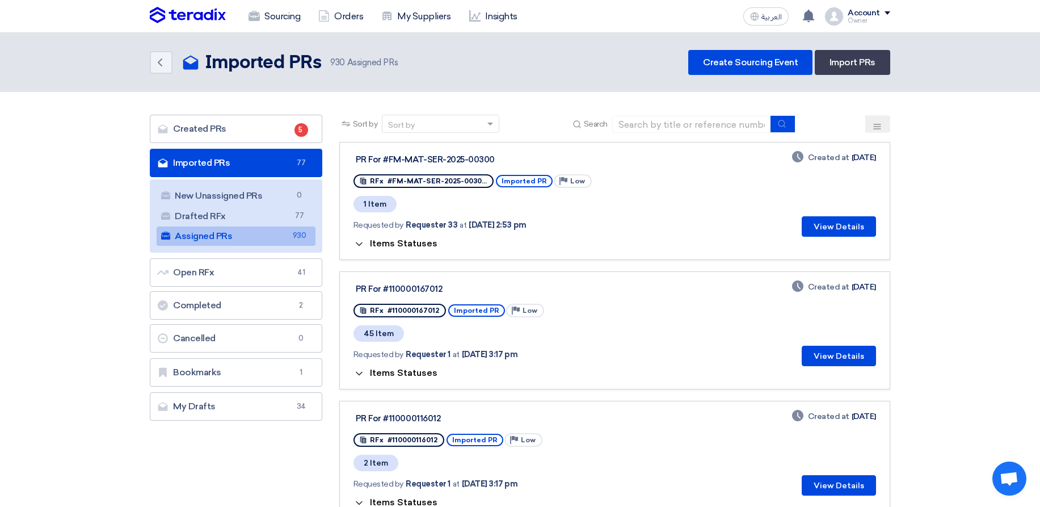
click at [395, 155] on div "PR For #FM-MAT-SER-2025-00300" at bounding box center [498, 159] width 284 height 10
drag, startPoint x: 395, startPoint y: 155, endPoint x: 452, endPoint y: 157, distance: 56.8
click at [452, 157] on div "PR For #FM-MAT-SER-2025-00300" at bounding box center [498, 159] width 284 height 10
copy div "FM-MAT-SER-2025"
click at [391, 373] on span "Items Statuses" at bounding box center [404, 372] width 68 height 11
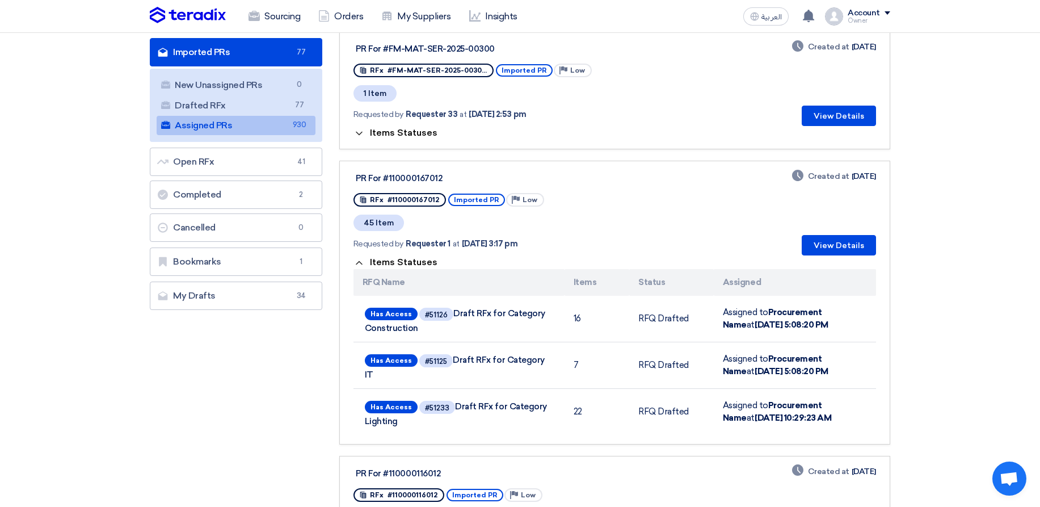
scroll to position [68, 0]
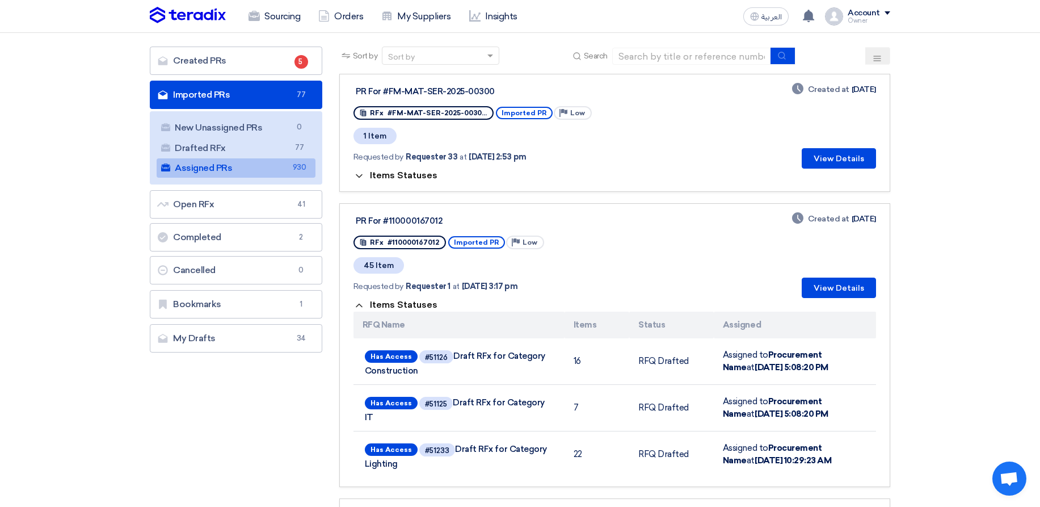
click at [393, 298] on div "Items Statuses RFQ Name Items Status Assigned Has Access #51126 Draft RFx for C…" at bounding box center [615, 387] width 523 height 179
click at [402, 311] on div "Items Statuses RFQ Name Items Status Assigned Has Access #51126 Draft RFx for C…" at bounding box center [615, 387] width 523 height 179
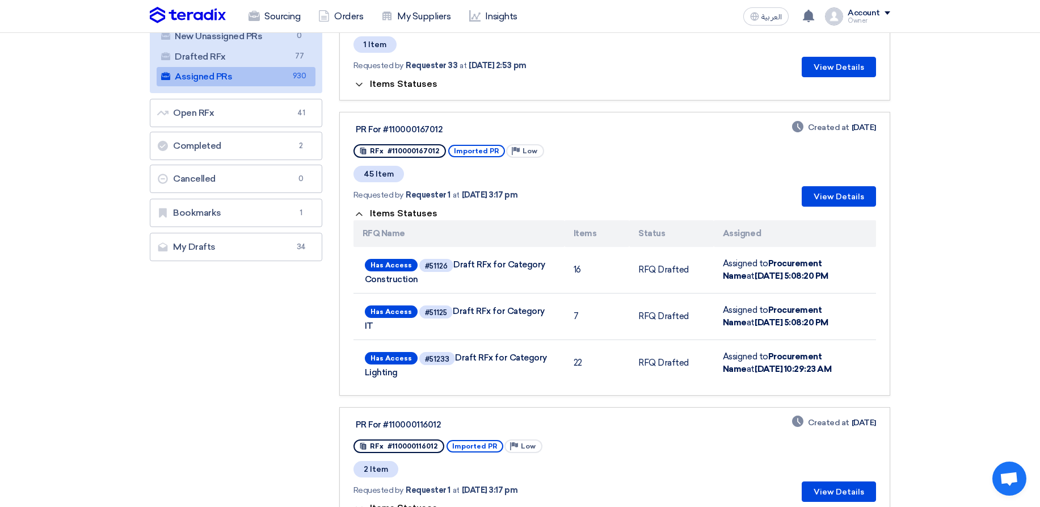
scroll to position [272, 0]
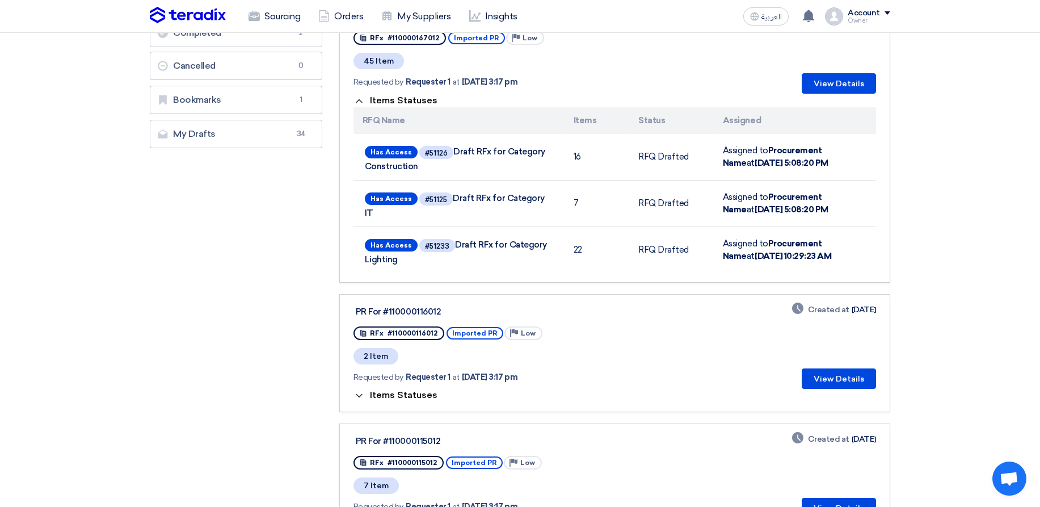
click at [399, 393] on span "Items Statuses" at bounding box center [404, 395] width 68 height 11
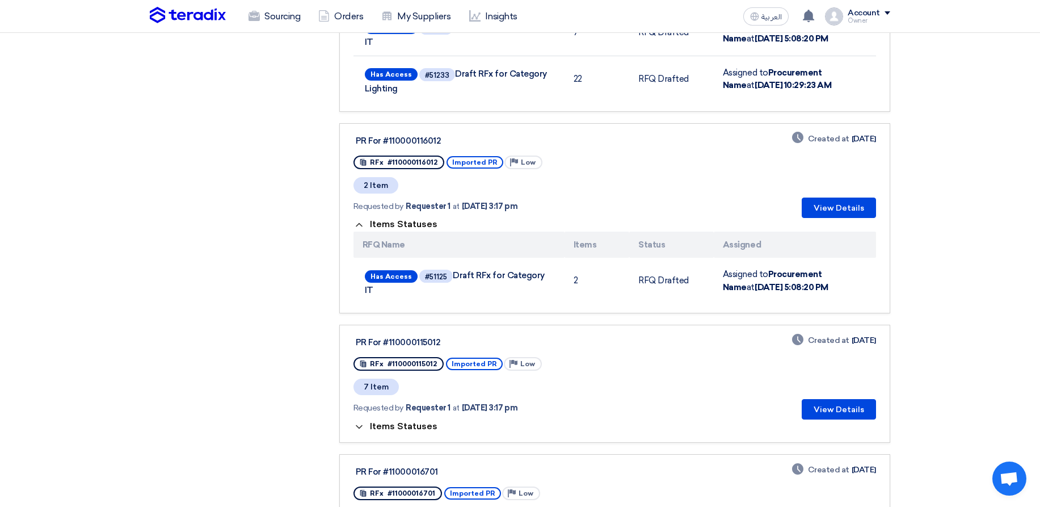
scroll to position [477, 0]
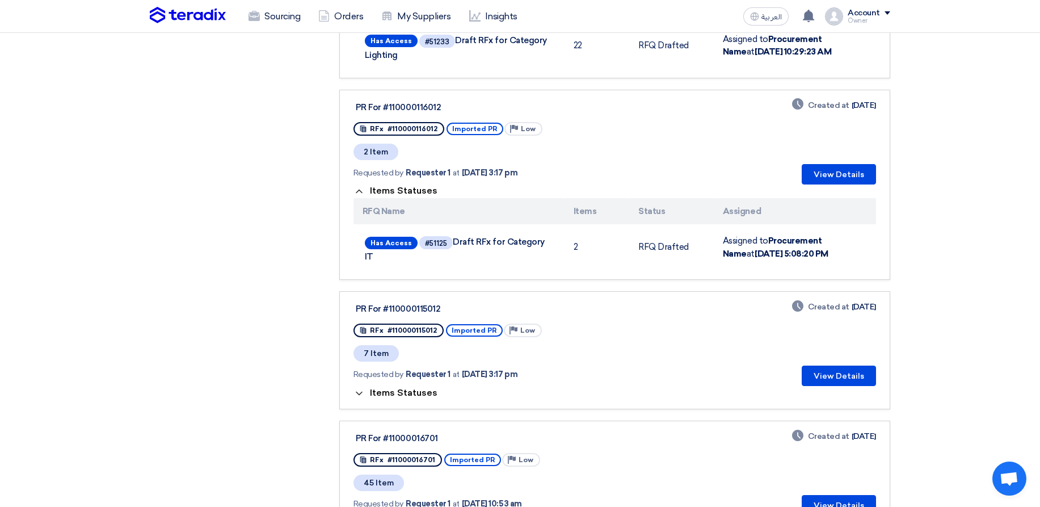
click at [425, 387] on span "Items Statuses" at bounding box center [404, 392] width 68 height 11
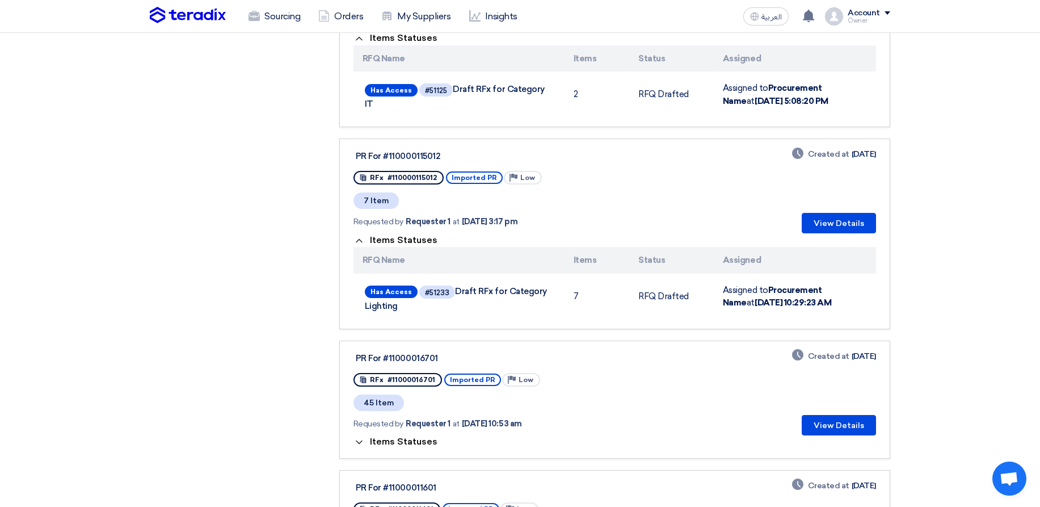
scroll to position [681, 0]
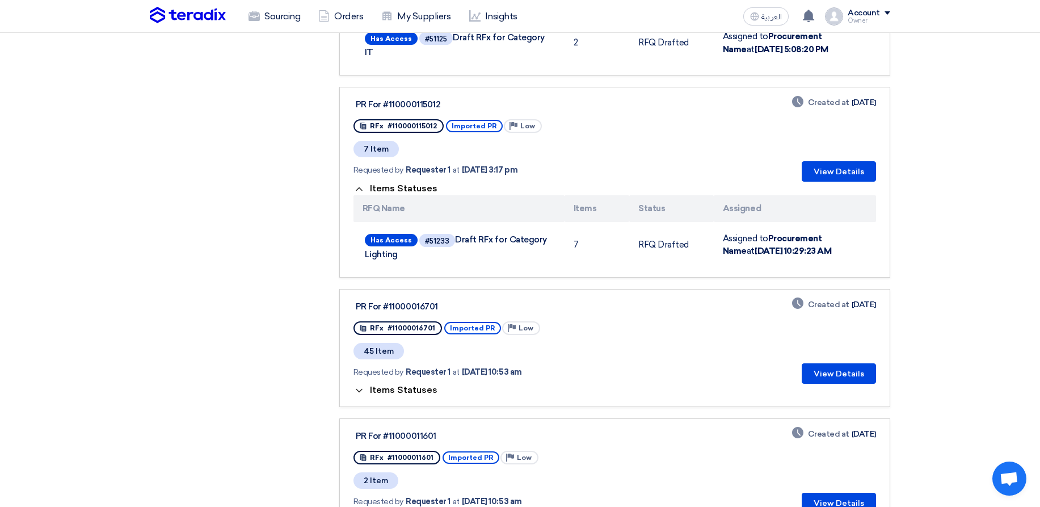
click at [384, 385] on span "Items Statuses" at bounding box center [404, 390] width 68 height 11
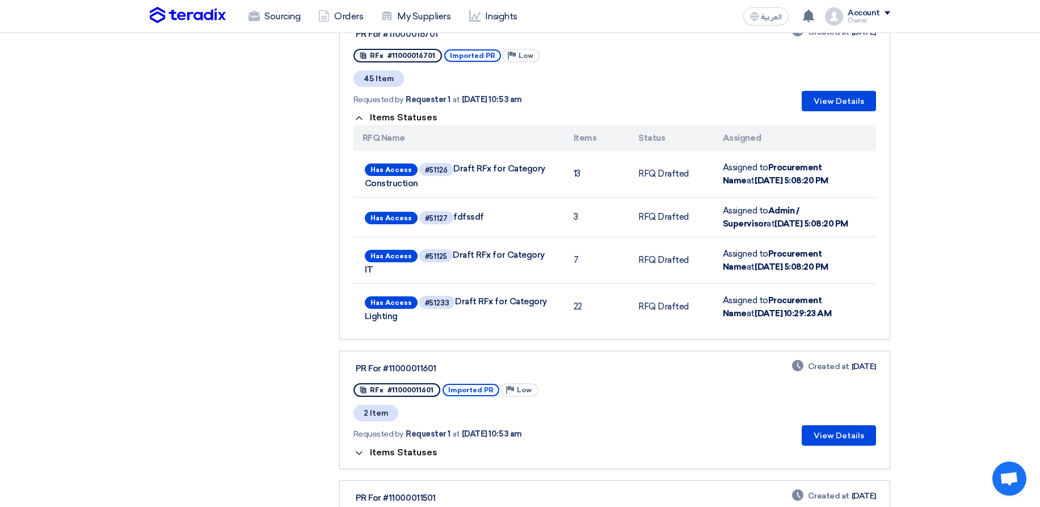
click at [401, 447] on span "Items Statuses" at bounding box center [404, 452] width 68 height 11
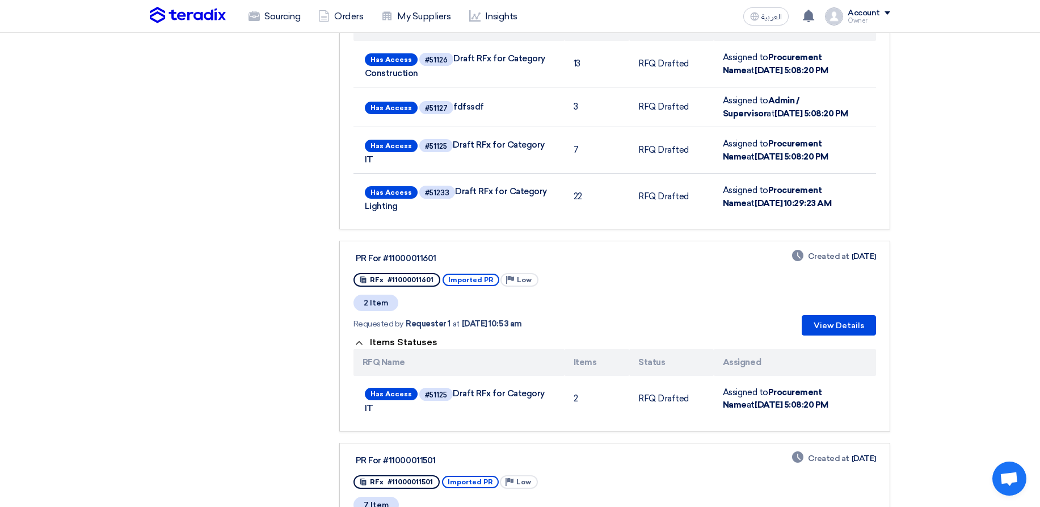
scroll to position [1226, 0]
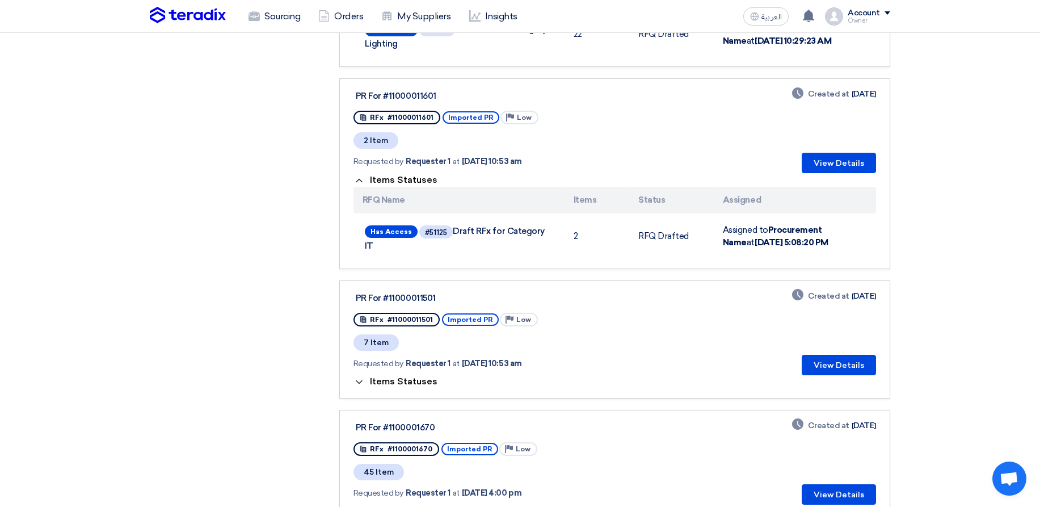
click at [394, 376] on span "Items Statuses" at bounding box center [404, 381] width 68 height 11
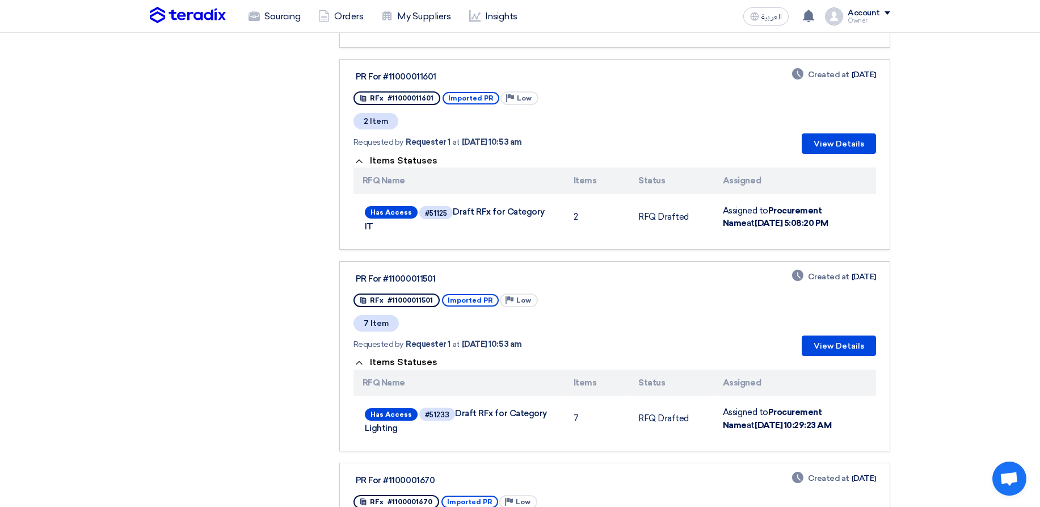
scroll to position [1498, 0]
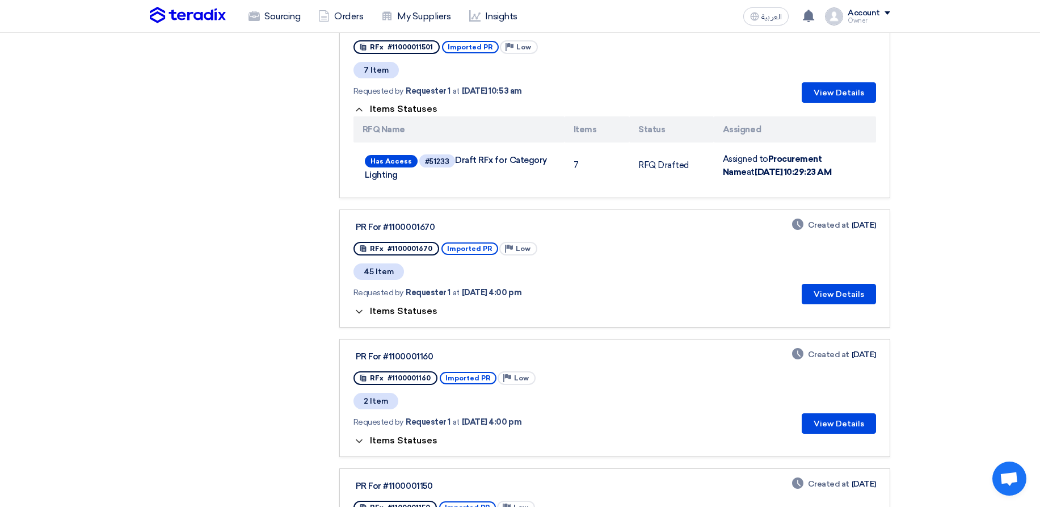
click at [420, 305] on span "Items Statuses" at bounding box center [404, 310] width 68 height 11
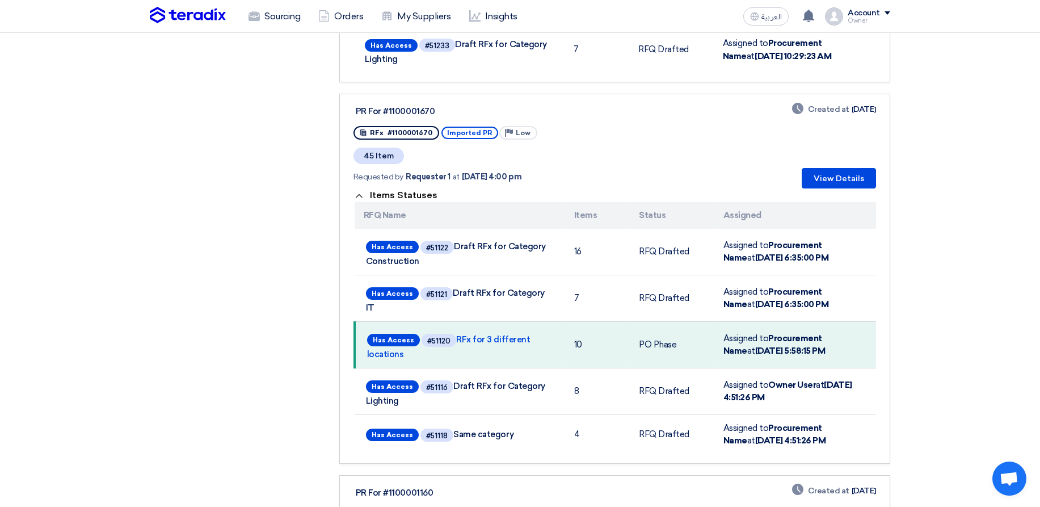
scroll to position [1634, 0]
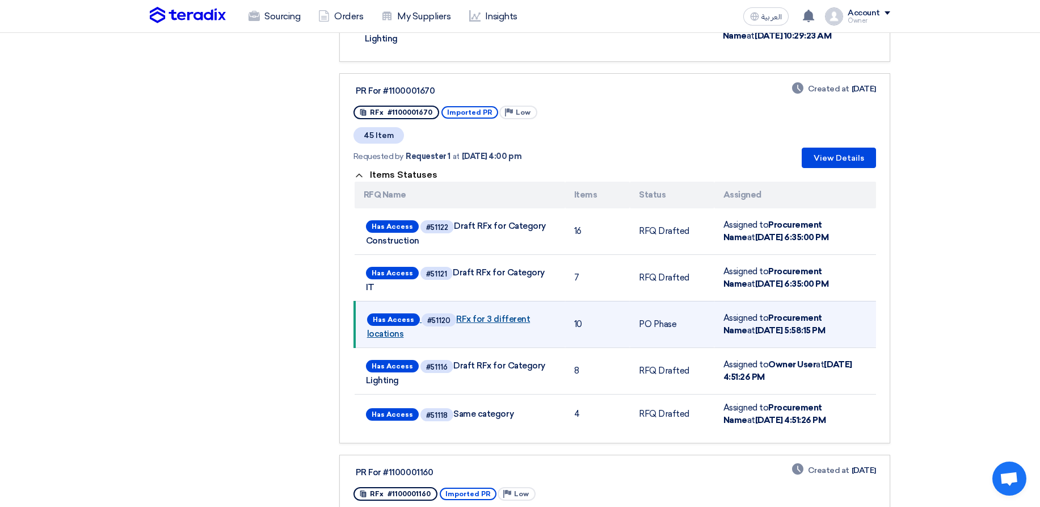
click at [510, 311] on link "Has Access #51120 RFx for 3 different locations" at bounding box center [460, 325] width 187 height 28
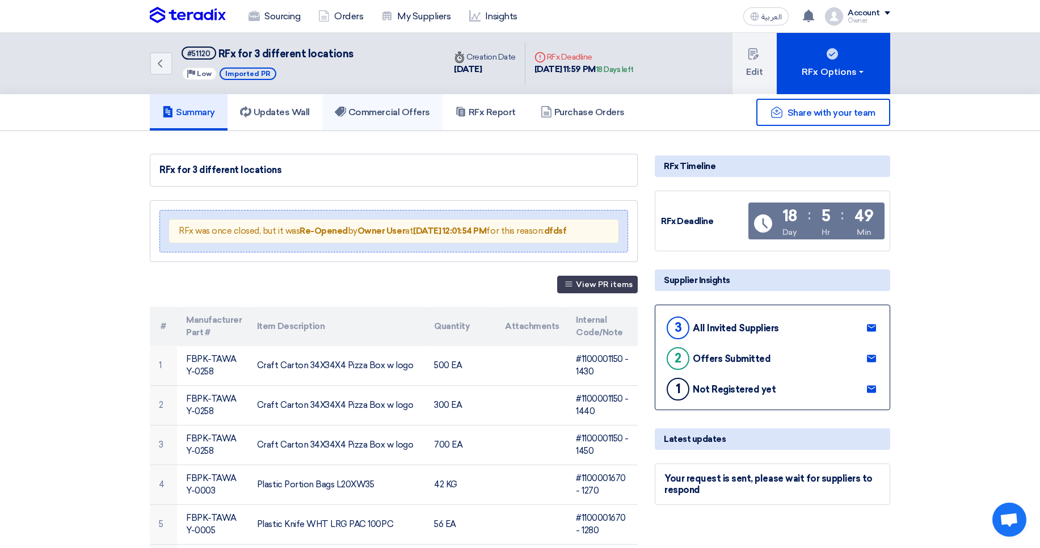
click at [399, 120] on link "Commercial Offers" at bounding box center [382, 112] width 120 height 36
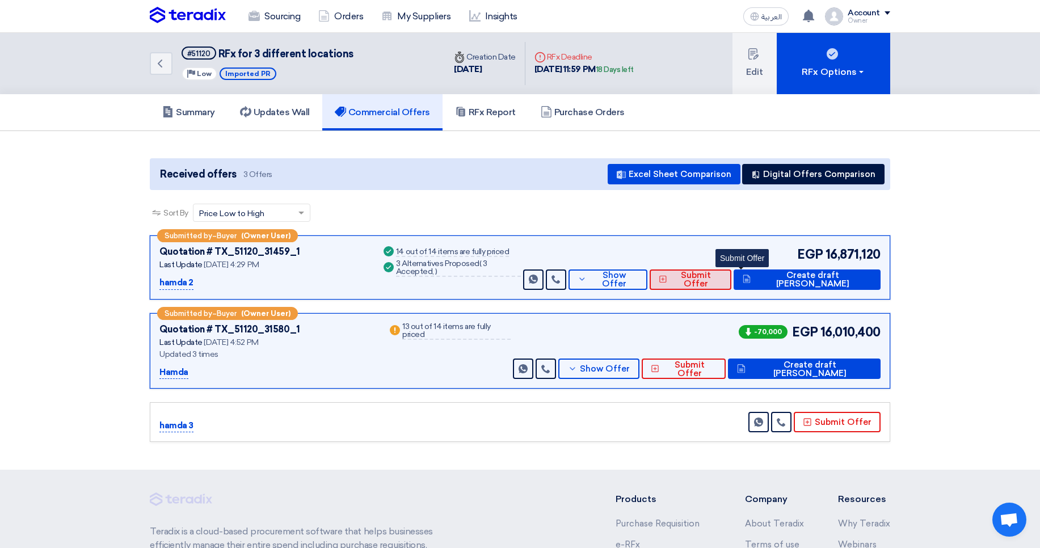
click at [722, 279] on span "Submit Offer" at bounding box center [696, 279] width 52 height 17
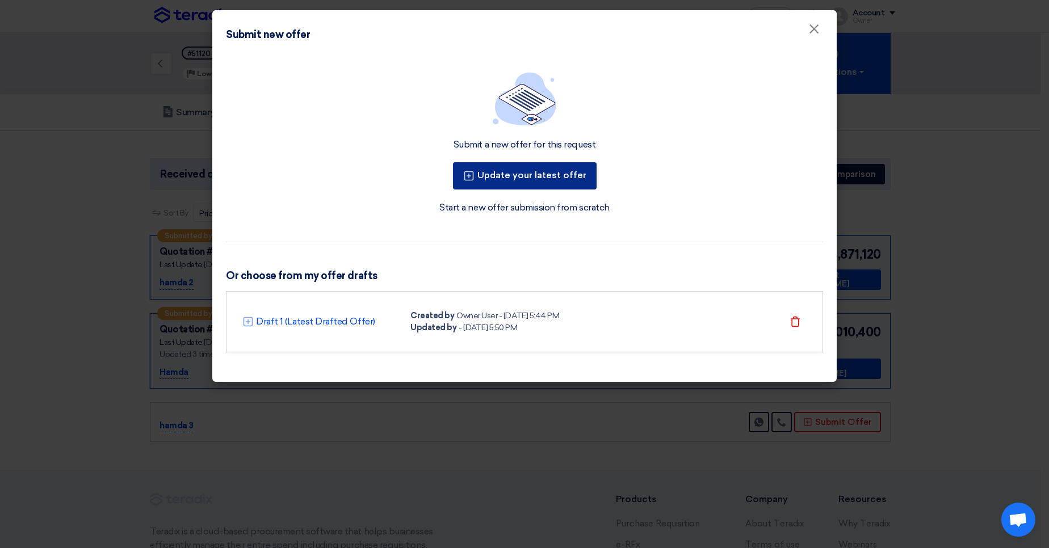
click at [512, 179] on button "Update your latest offer" at bounding box center [525, 175] width 144 height 27
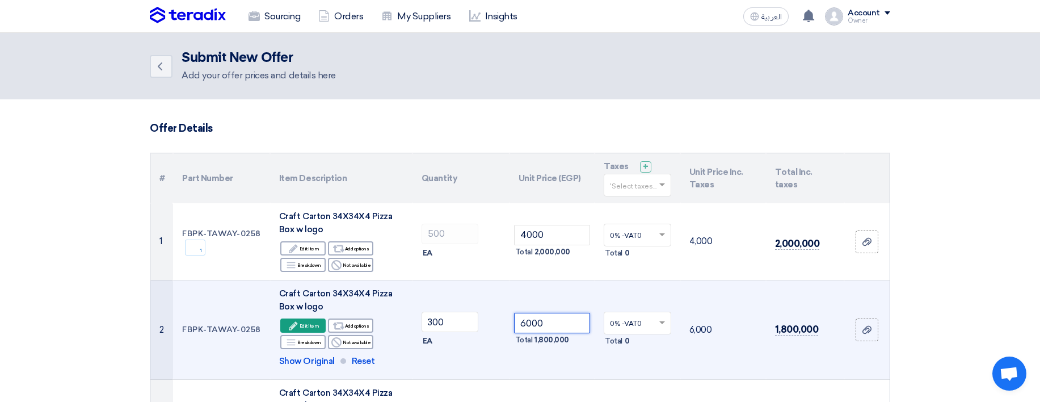
click at [579, 85] on input "6000" at bounding box center [552, 323] width 77 height 20
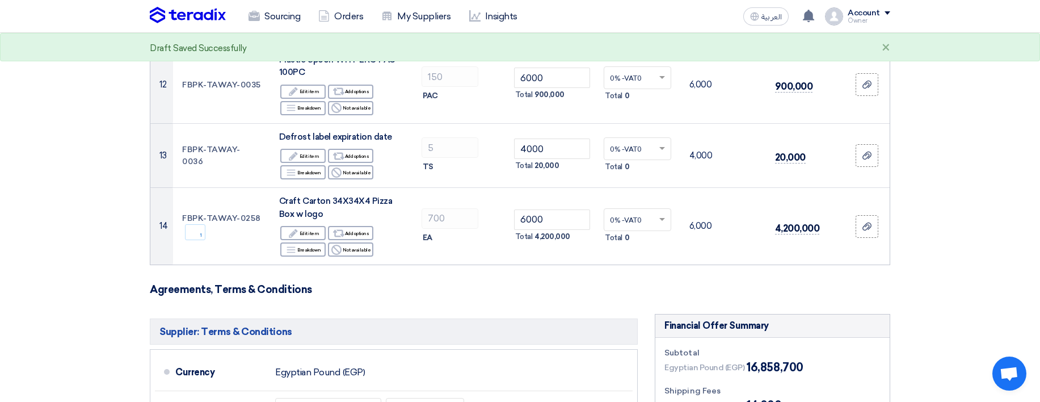
scroll to position [1021, 0]
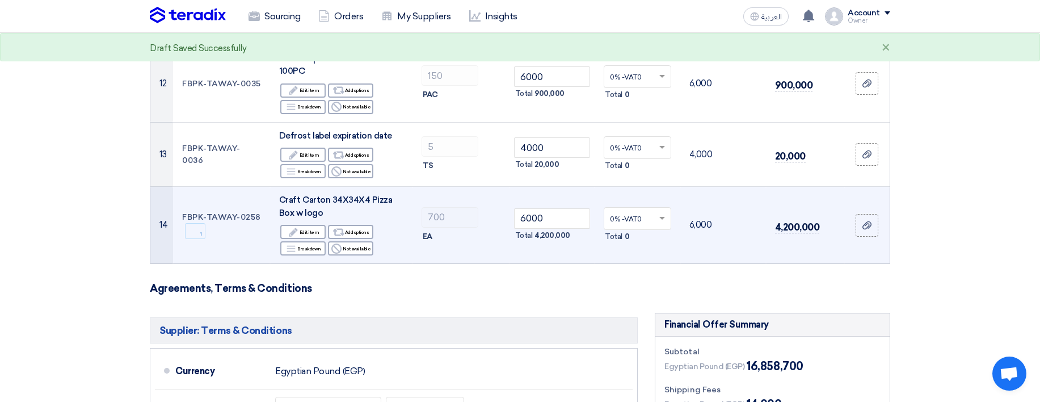
type input "6009"
click at [230, 85] on td "FBPK-TAWAY-0258 Sync 1" at bounding box center [221, 225] width 97 height 77
copy tr "FBPK-TAWAY-0258 Sync 1"
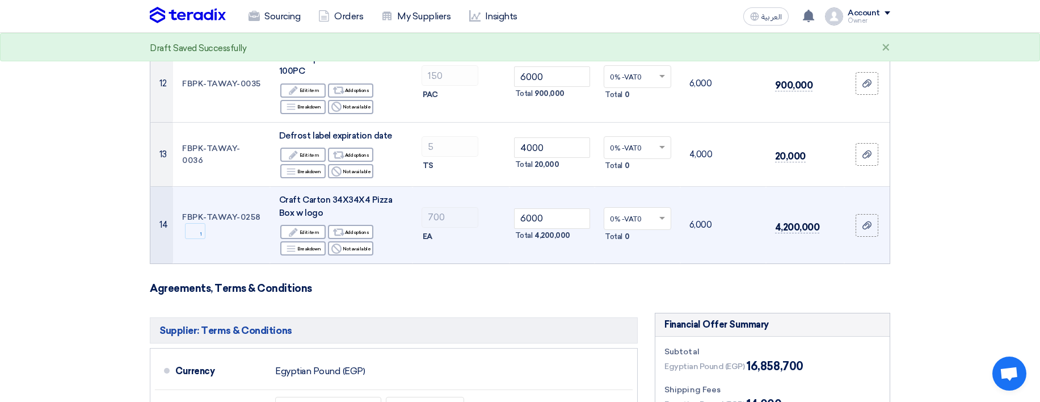
click at [230, 85] on td "FBPK-TAWAY-0258 Sync 1" at bounding box center [221, 225] width 97 height 77
click at [184, 85] on td "FBPK-TAWAY-0258 Sync 1" at bounding box center [221, 225] width 97 height 77
drag, startPoint x: 184, startPoint y: 216, endPoint x: 268, endPoint y: 214, distance: 83.4
click at [268, 85] on td "FBPK-TAWAY-0258 Sync 1" at bounding box center [221, 225] width 97 height 77
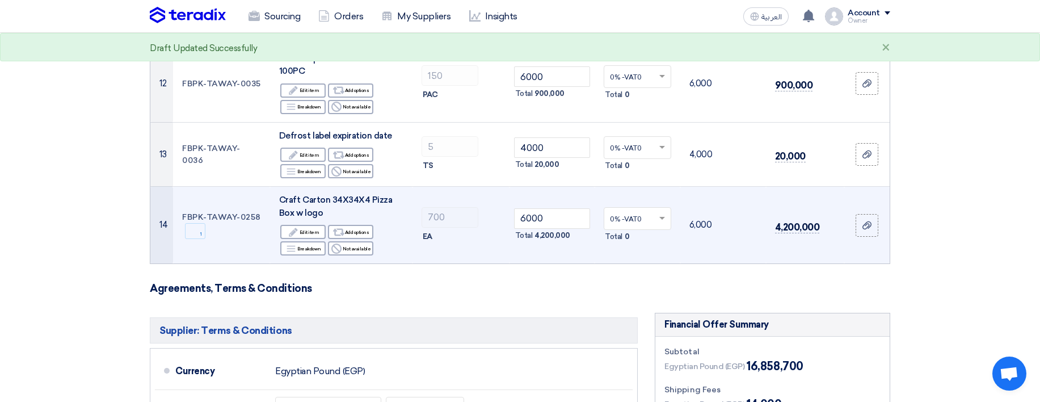
copy td "FBPK-TAWAY-0258"
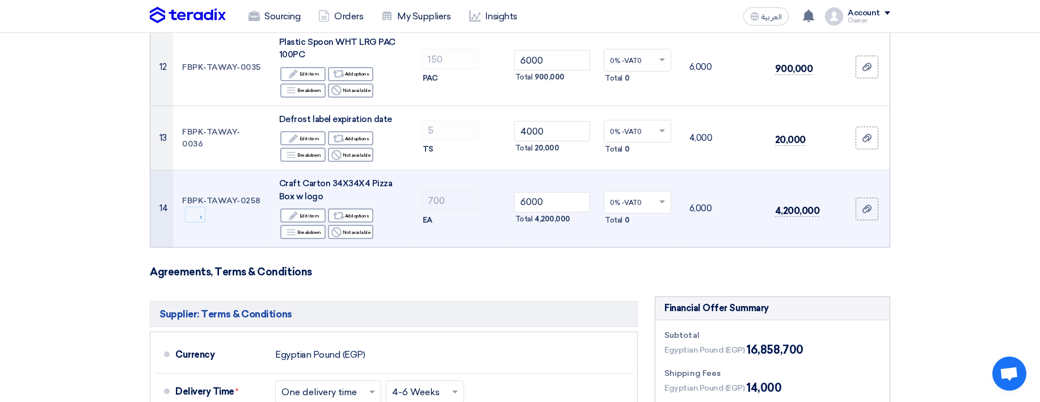
scroll to position [33, 0]
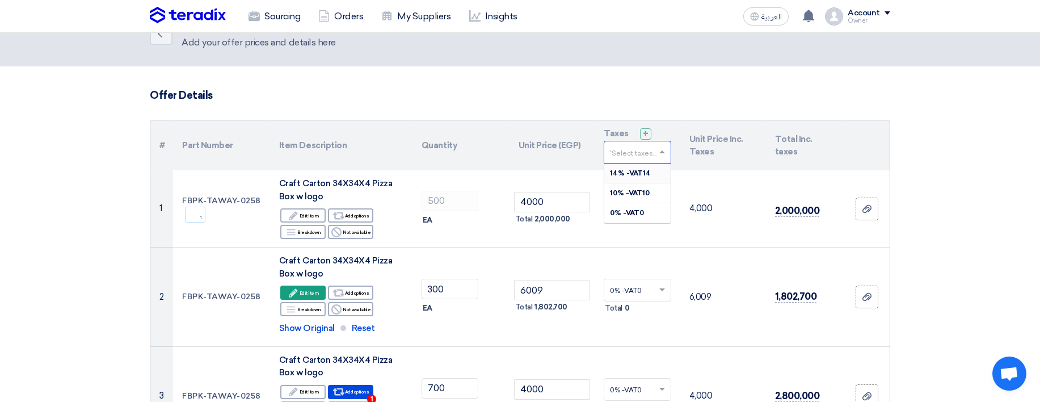
click at [614, 85] on div at bounding box center [637, 152] width 66 height 19
click at [641, 85] on div "10% -VAT10" at bounding box center [637, 193] width 66 height 20
type input "4000"
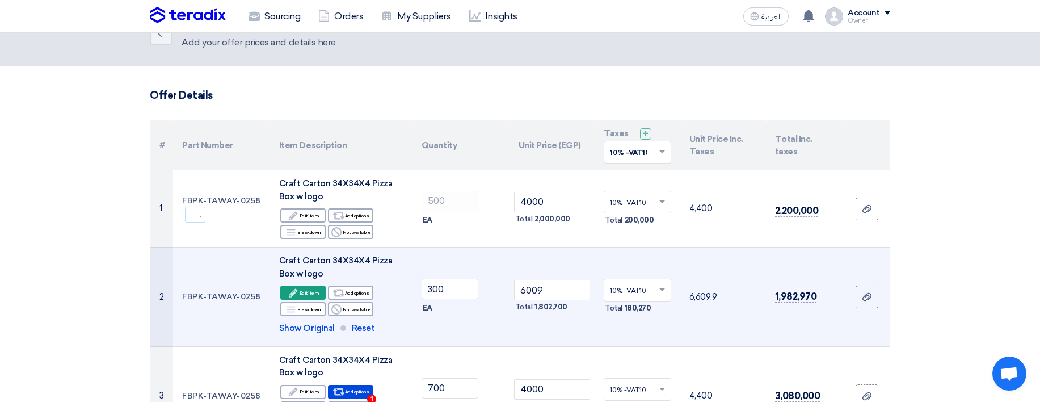
click at [625, 85] on input "text" at bounding box center [632, 291] width 44 height 19
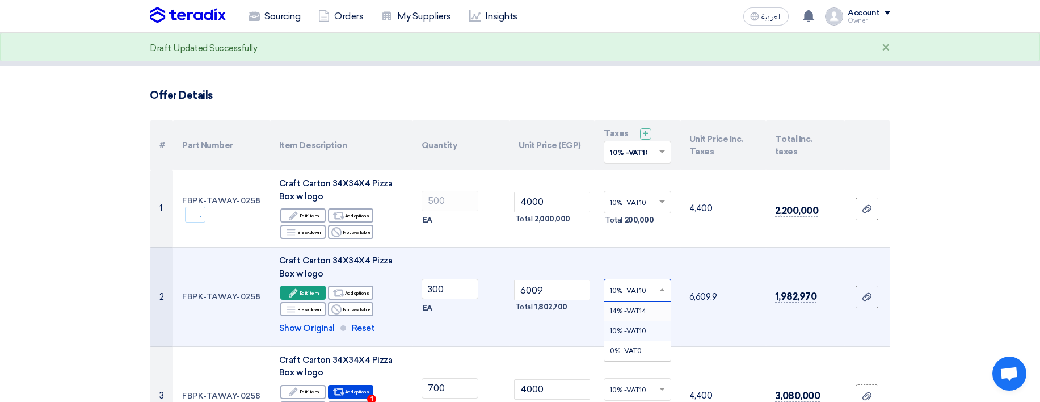
click at [535, 85] on td "6009 Total 1,802,700" at bounding box center [553, 296] width 86 height 99
click at [572, 85] on input "6009" at bounding box center [552, 290] width 77 height 20
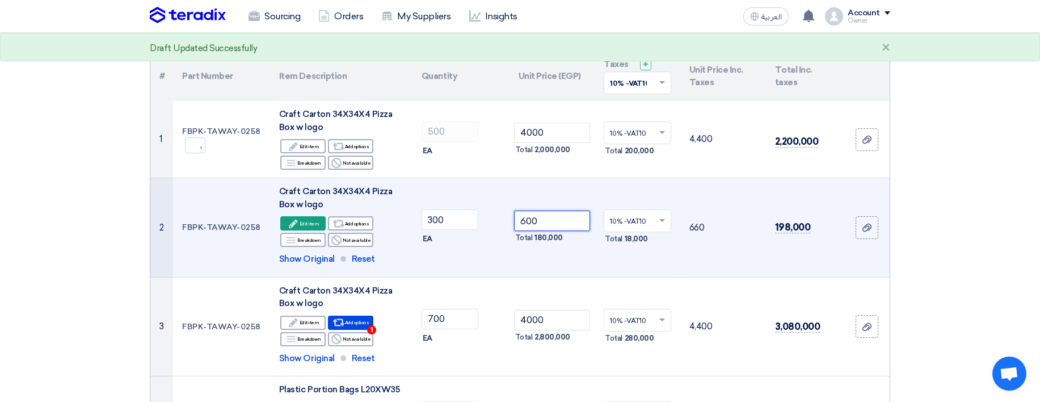
scroll to position [101, 0]
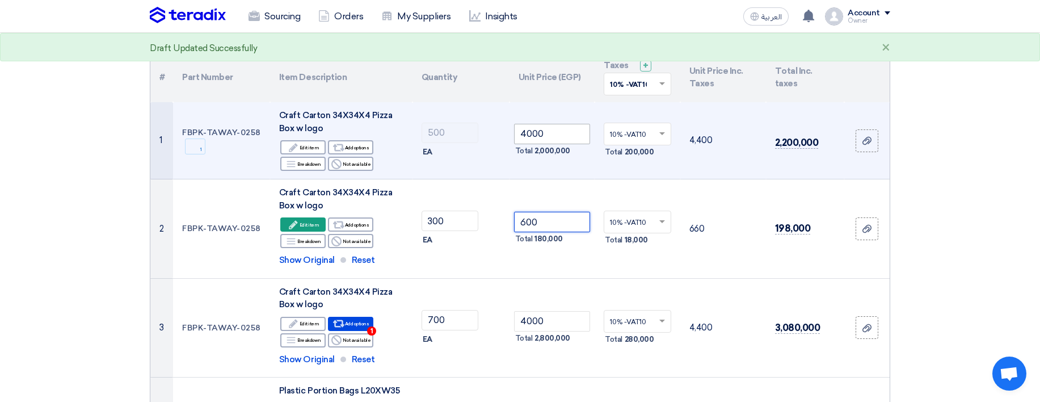
type input "600"
click at [563, 85] on input "4000" at bounding box center [552, 134] width 77 height 20
type input "40009"
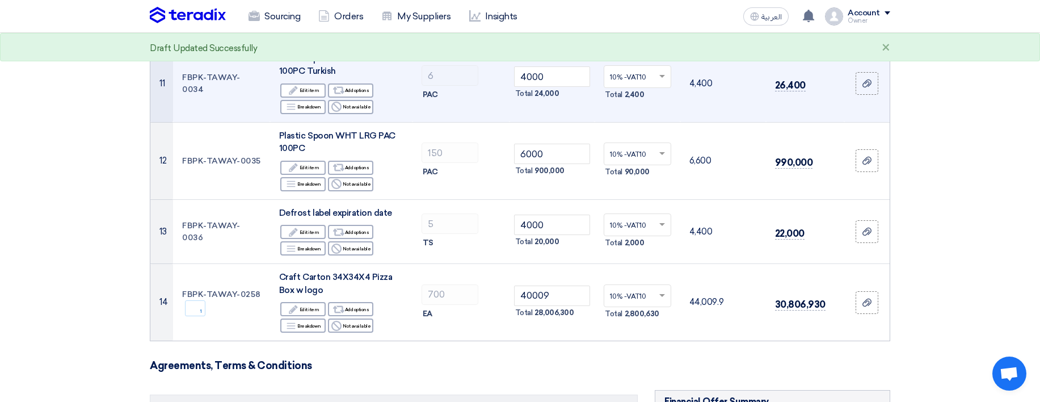
scroll to position [986, 0]
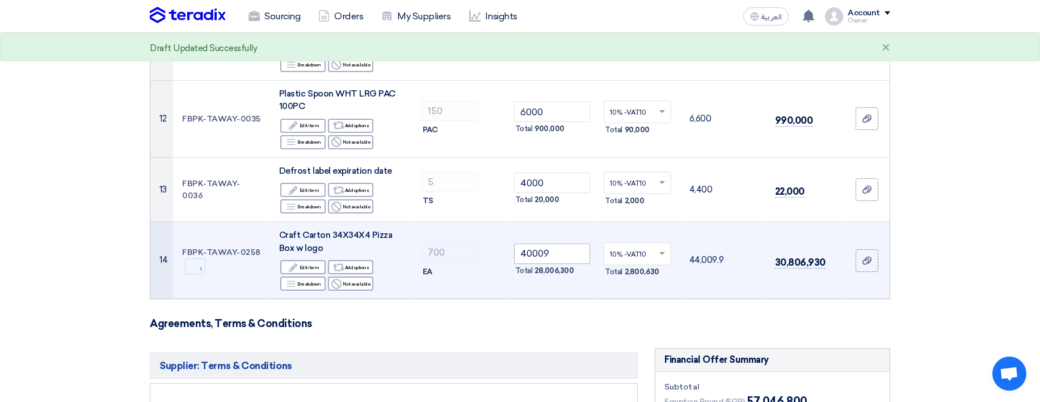
type input "40009"
click at [569, 85] on input "40009" at bounding box center [552, 253] width 77 height 20
type input "6986"
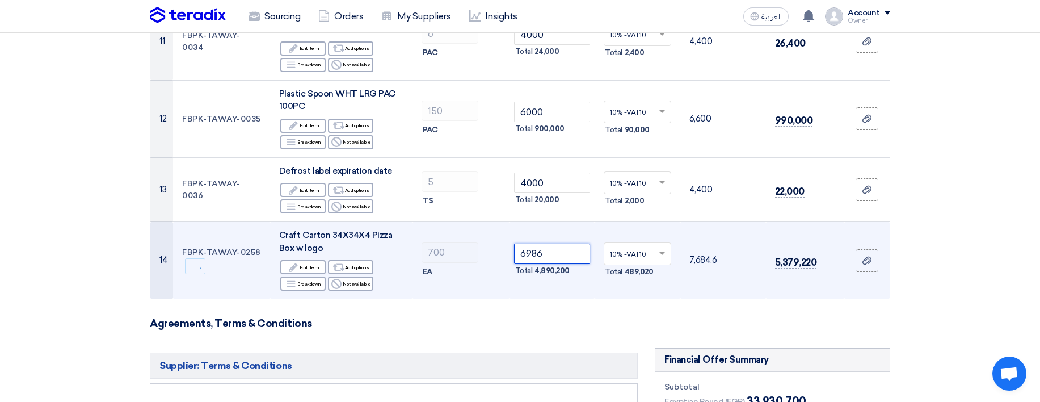
type input "6986"
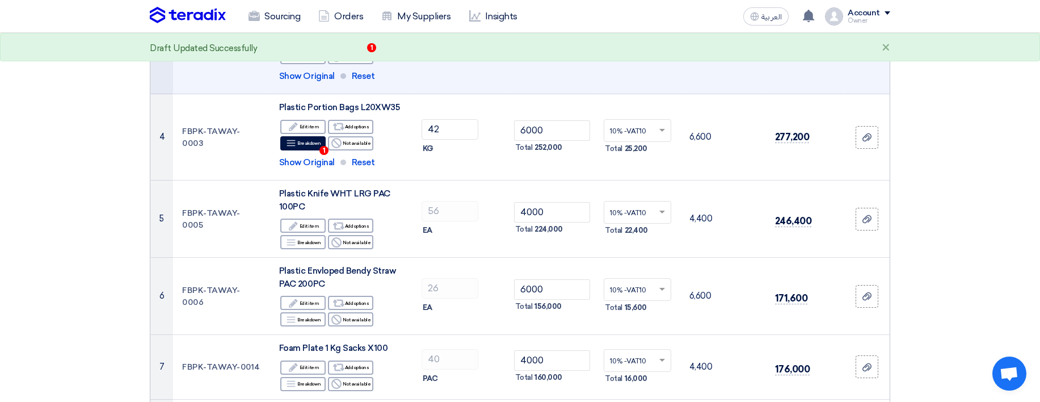
scroll to position [101, 0]
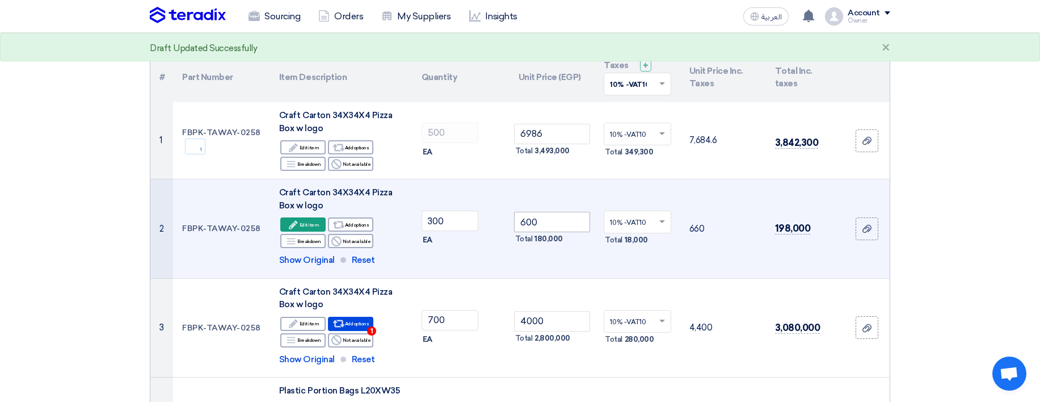
type input "6986"
click at [562, 85] on input "600" at bounding box center [552, 222] width 77 height 20
type input "6009"
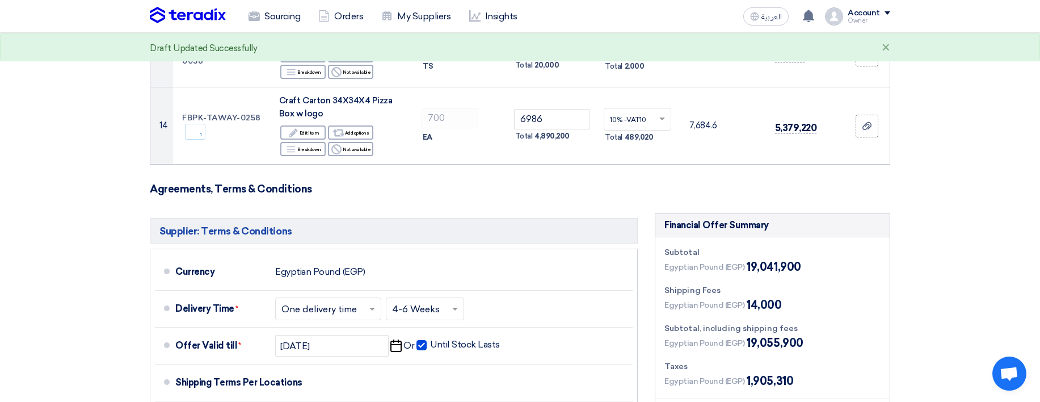
scroll to position [1122, 0]
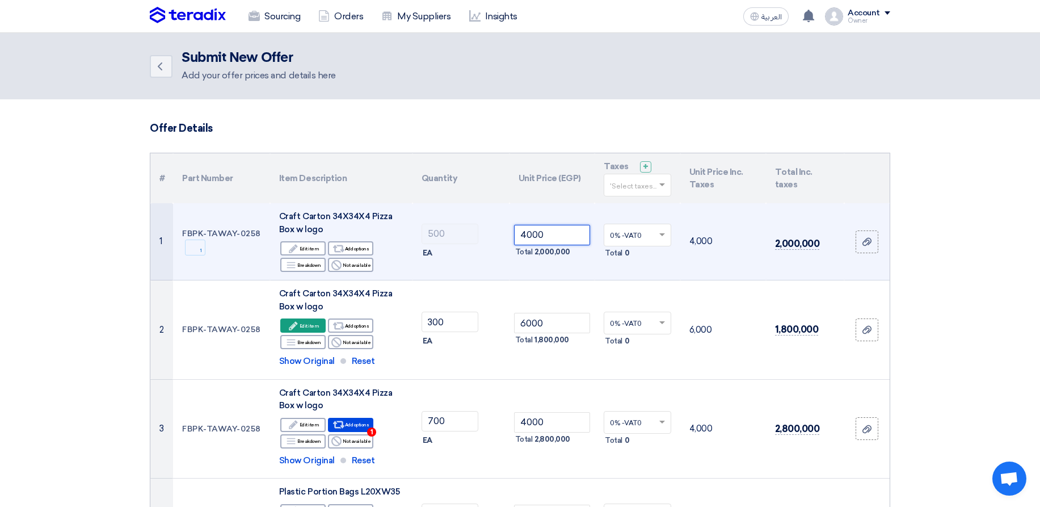
click at [564, 237] on input "4000" at bounding box center [552, 235] width 77 height 20
type input "40009"
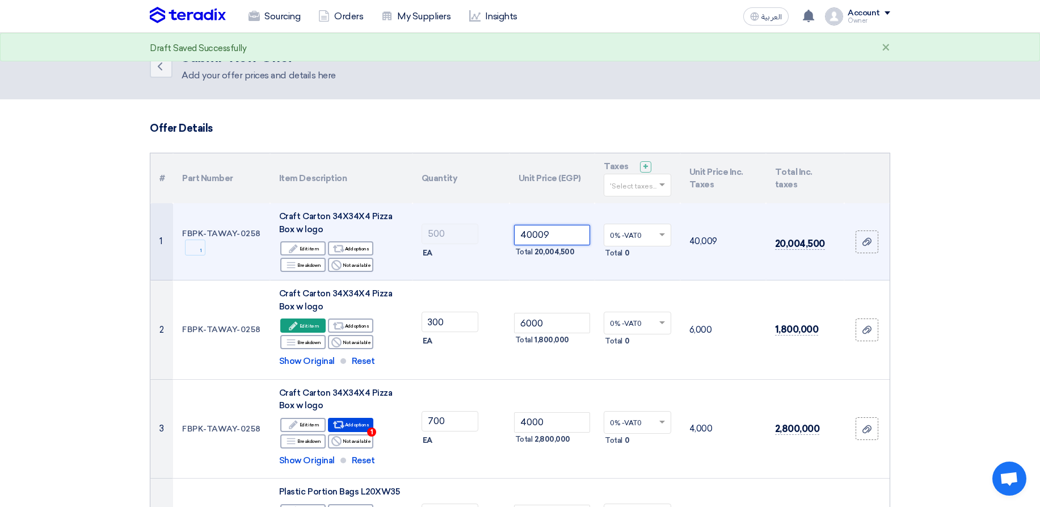
click at [561, 241] on input "40009" at bounding box center [552, 235] width 77 height 20
type input "4000"
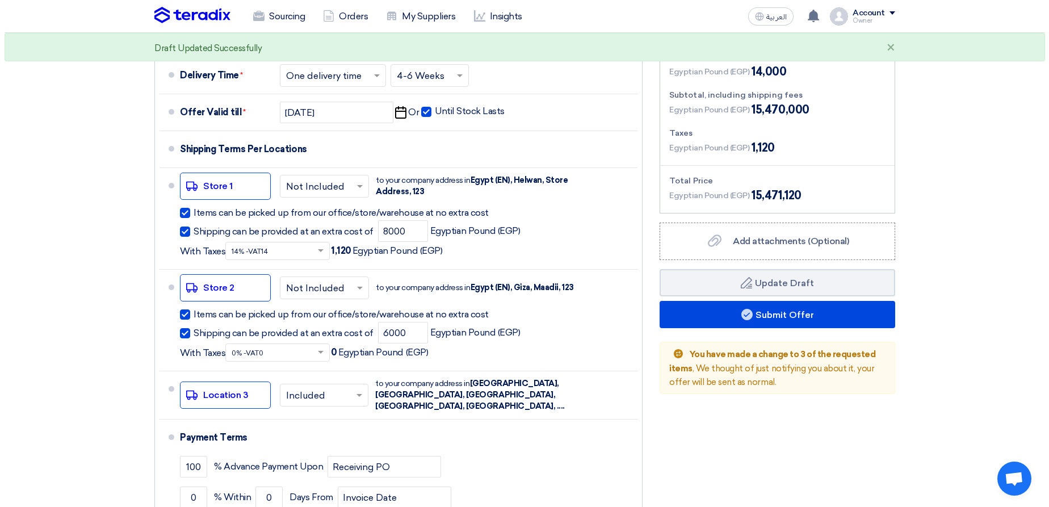
scroll to position [1362, 0]
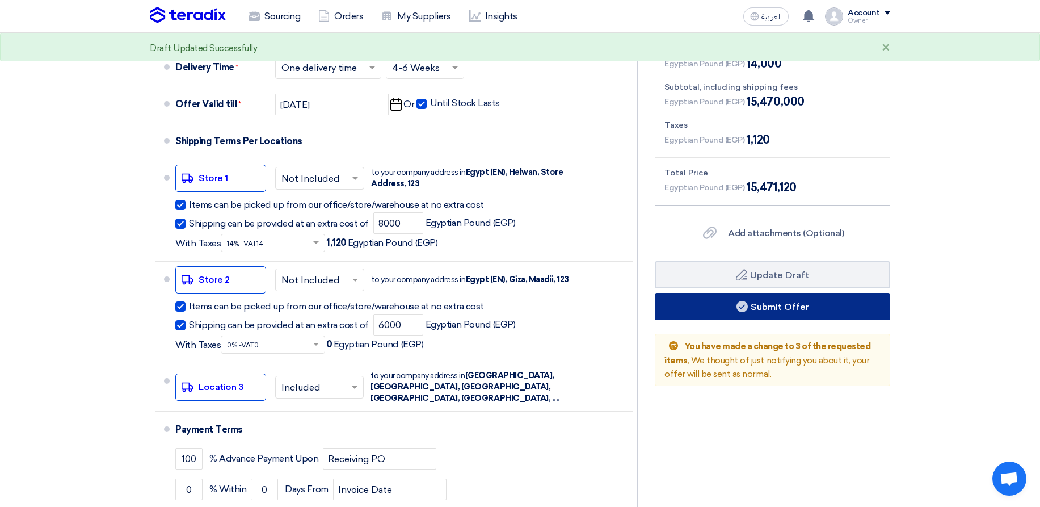
click at [742, 308] on use at bounding box center [742, 306] width 11 height 11
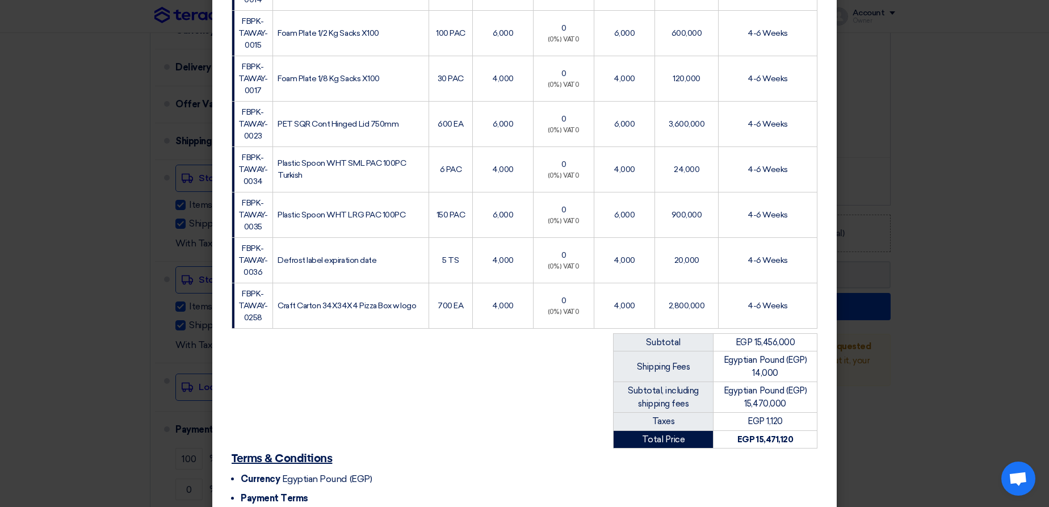
scroll to position [769, 0]
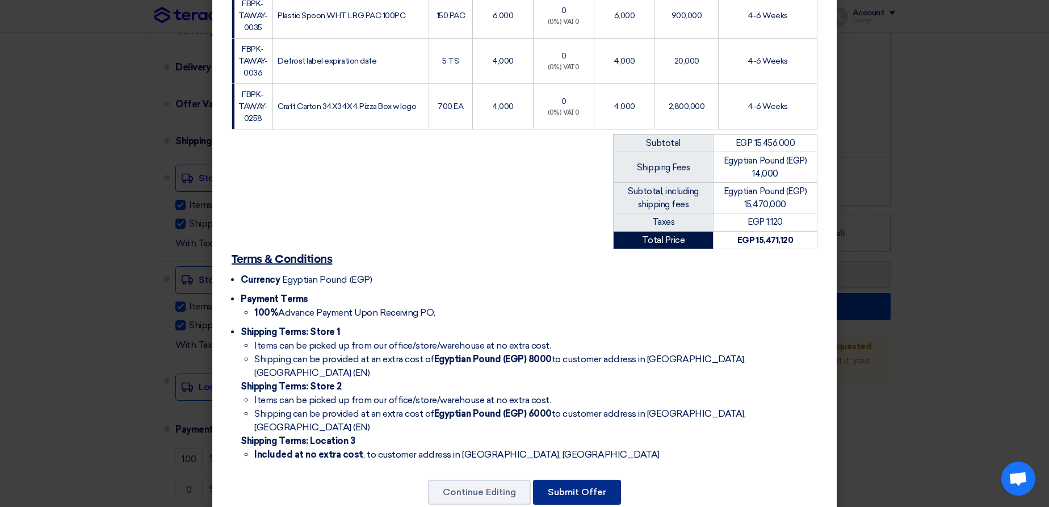
click at [568, 401] on button "Submit Offer" at bounding box center [577, 491] width 88 height 25
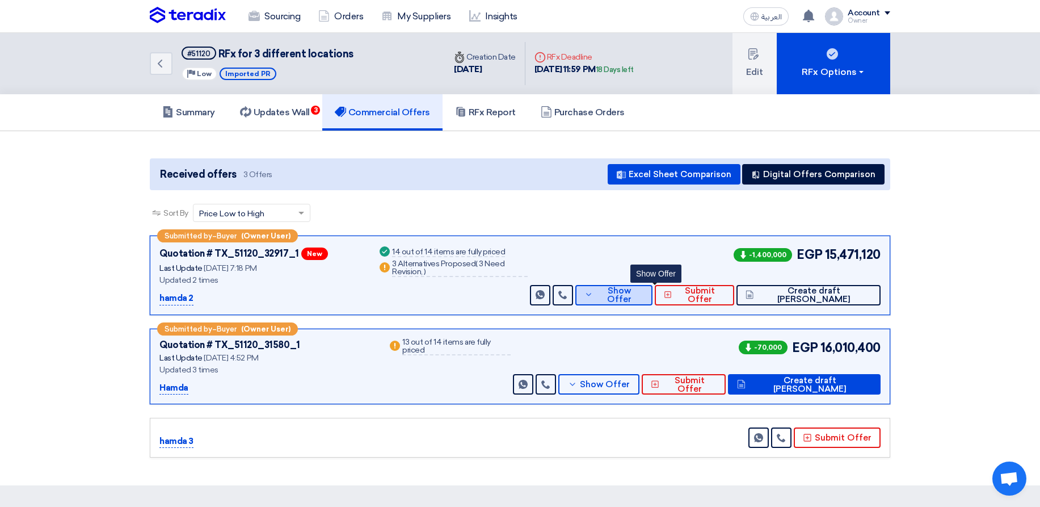
click at [643, 300] on span "Show Offer" at bounding box center [620, 295] width 48 height 17
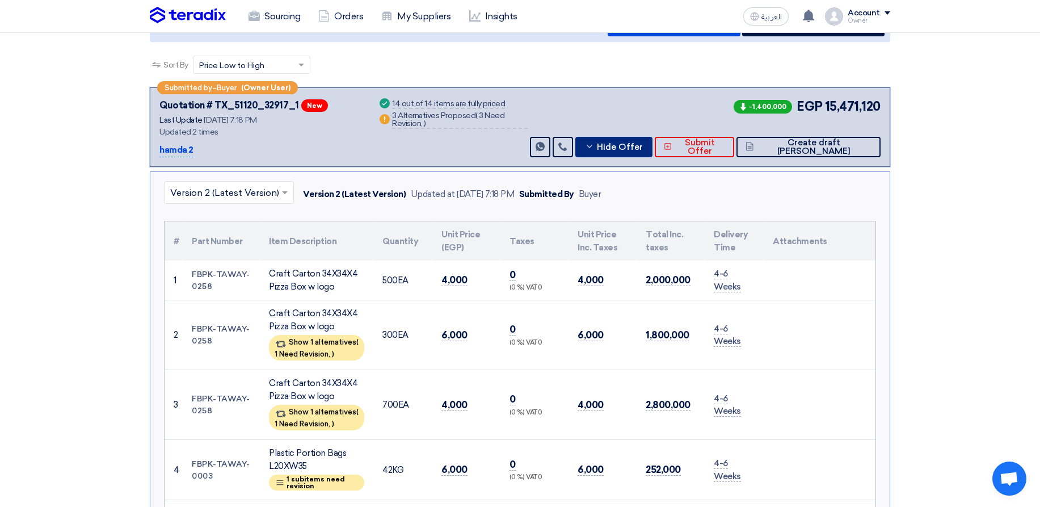
scroll to position [272, 0]
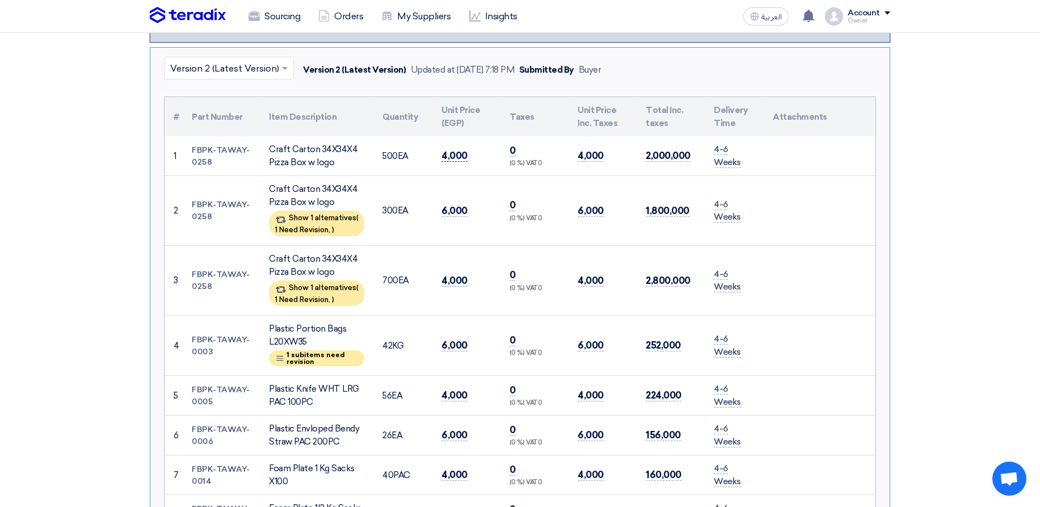
click at [448, 157] on span "4,000" at bounding box center [454, 156] width 26 height 12
click at [519, 198] on td "0 (0 %) VAT0" at bounding box center [534, 211] width 68 height 70
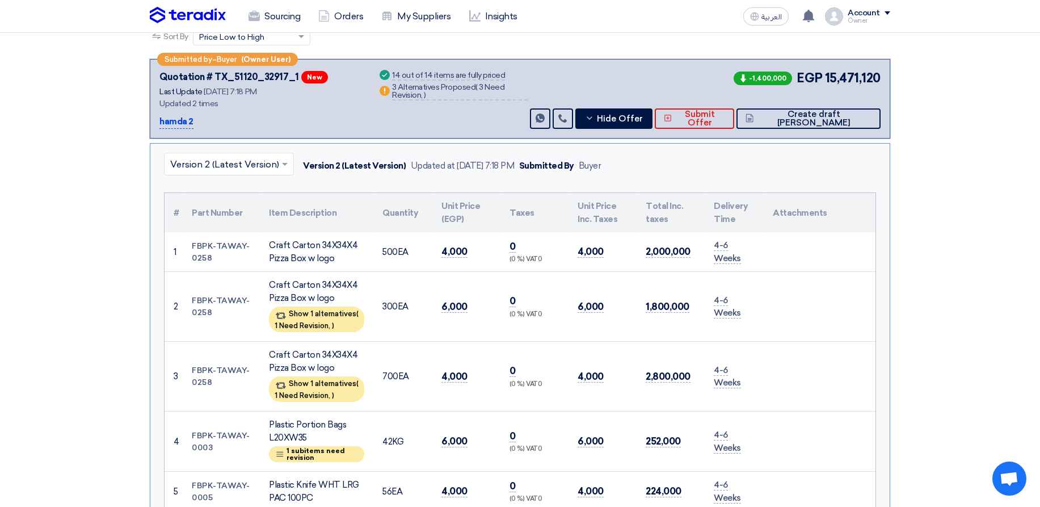
scroll to position [68, 0]
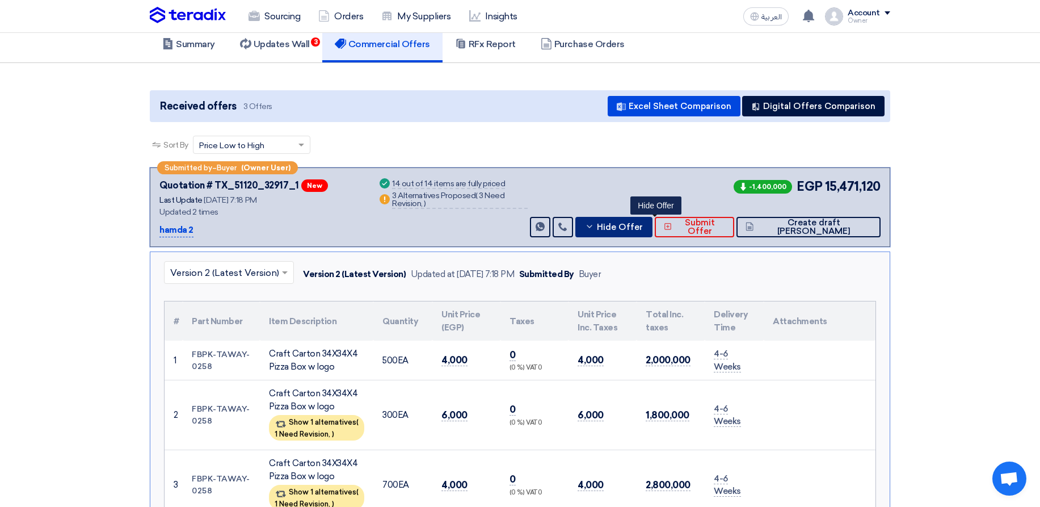
click at [651, 221] on button "Hide Offer" at bounding box center [613, 227] width 77 height 20
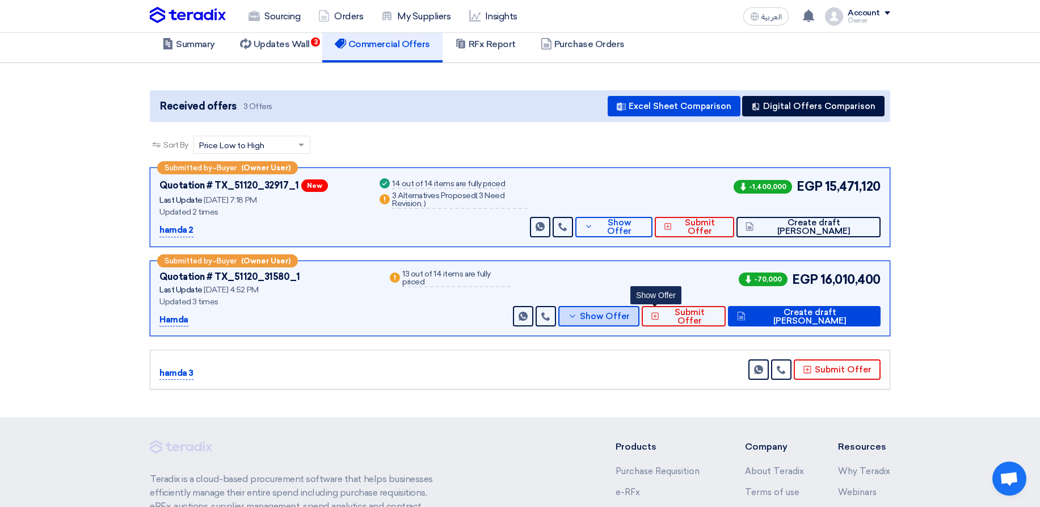
click at [630, 313] on span "Show Offer" at bounding box center [605, 316] width 50 height 9
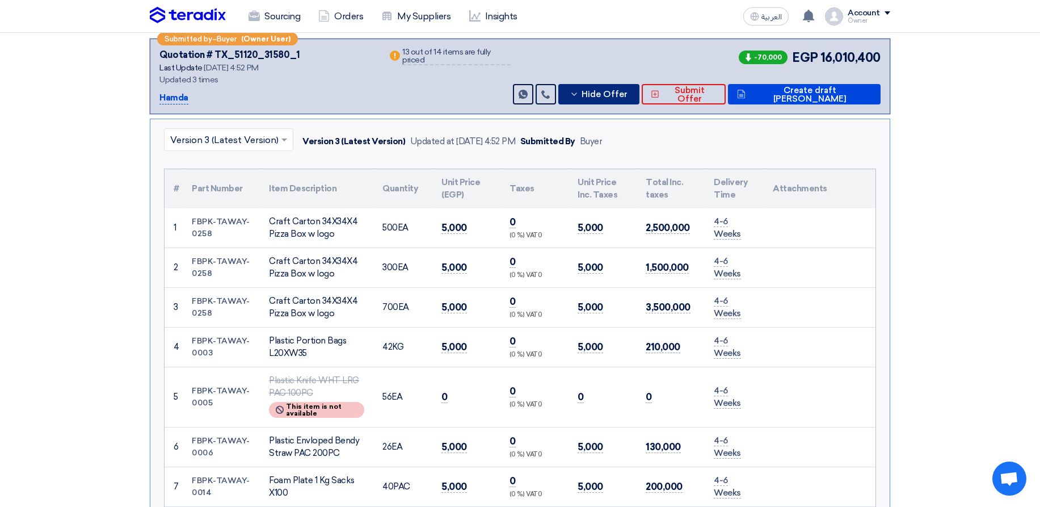
scroll to position [272, 0]
